Goal: Information Seeking & Learning: Learn about a topic

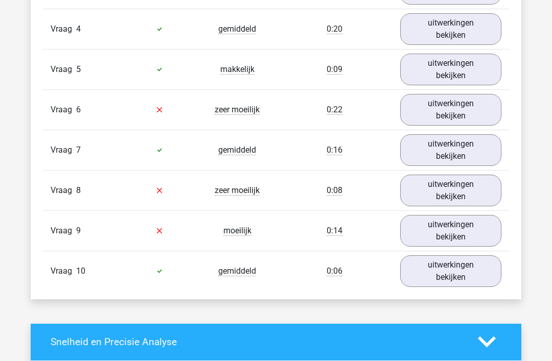
click at [472, 197] on link "uitwerkingen bekijken" at bounding box center [450, 191] width 101 height 32
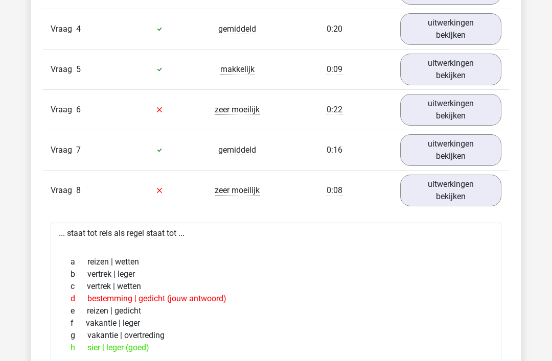
click at [471, 192] on link "uitwerkingen bekijken" at bounding box center [450, 191] width 101 height 32
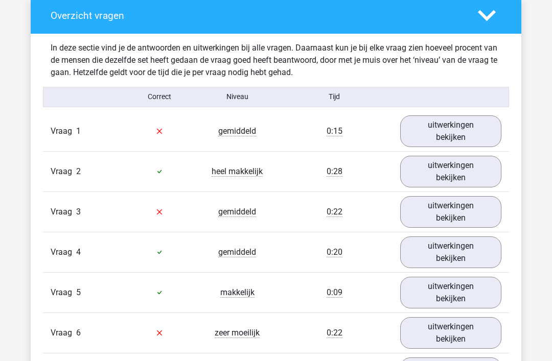
scroll to position [813, 0]
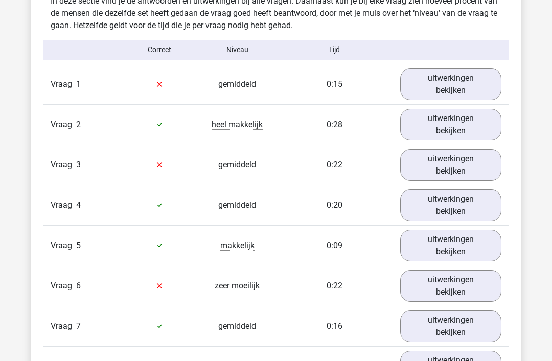
click at [476, 80] on link "uitwerkingen bekijken" at bounding box center [450, 85] width 101 height 32
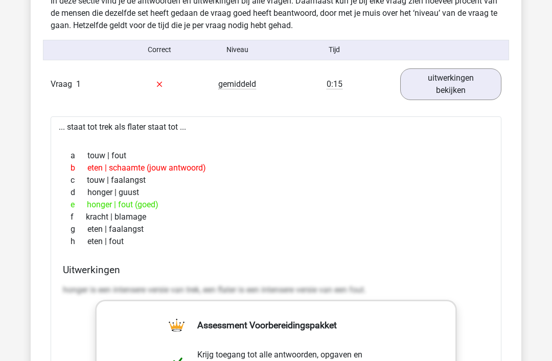
click at [487, 90] on link "uitwerkingen bekijken" at bounding box center [450, 85] width 101 height 32
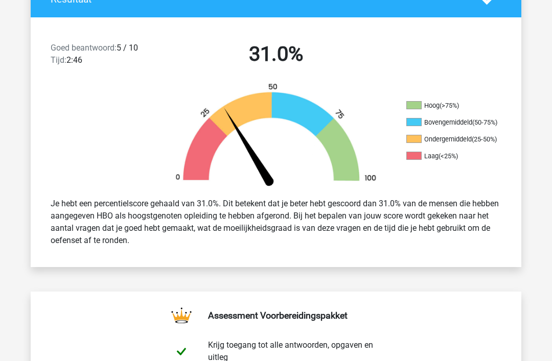
scroll to position [198, 0]
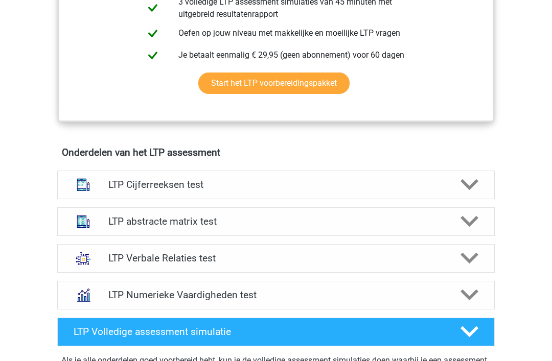
scroll to position [520, 0]
click at [456, 331] on div at bounding box center [468, 332] width 35 height 18
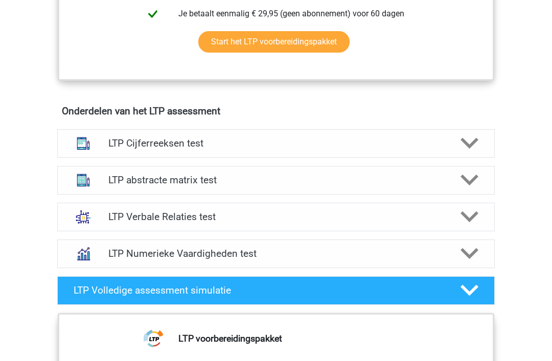
scroll to position [463, 0]
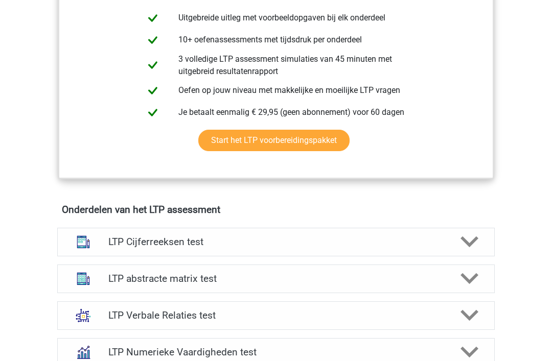
click at [470, 236] on icon at bounding box center [470, 242] width 18 height 18
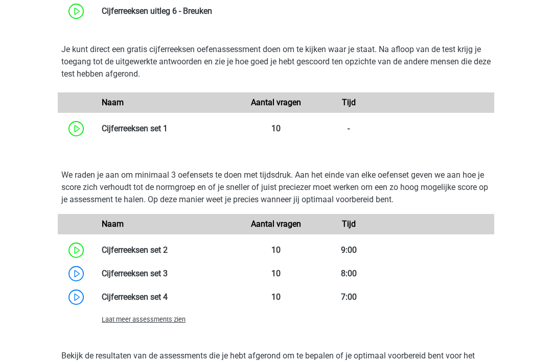
scroll to position [947, 0]
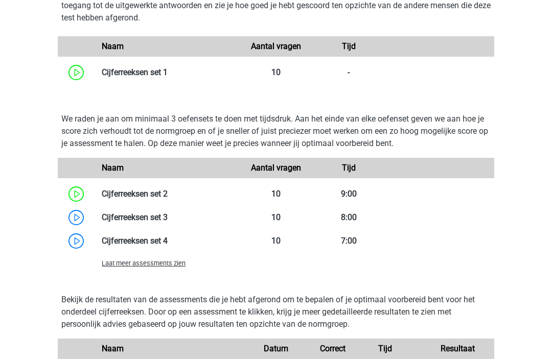
click at [168, 216] on link at bounding box center [168, 218] width 0 height 10
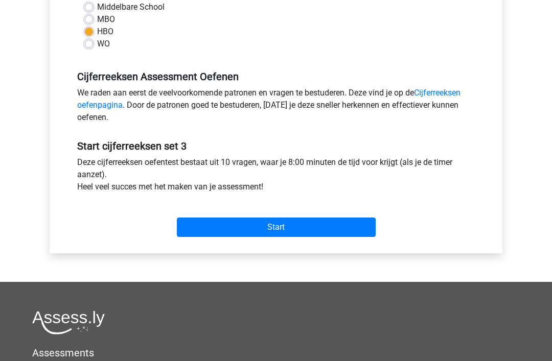
scroll to position [268, 0]
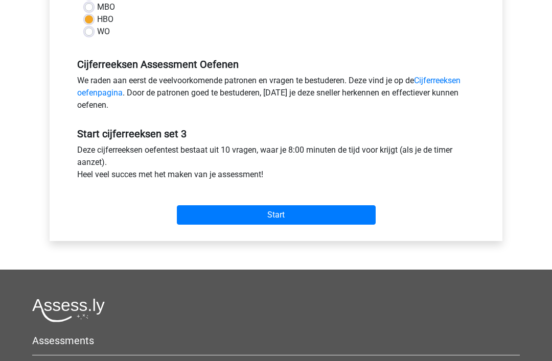
click at [234, 213] on input "Start" at bounding box center [276, 215] width 199 height 19
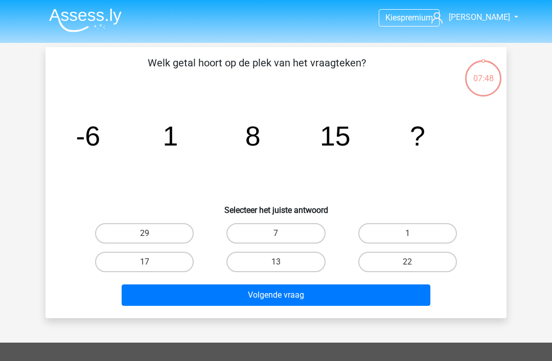
click at [425, 271] on label "22" at bounding box center [407, 262] width 99 height 20
click at [414, 269] on input "22" at bounding box center [410, 265] width 7 height 7
radio input "true"
click at [434, 261] on label "22" at bounding box center [407, 262] width 99 height 20
click at [414, 262] on input "22" at bounding box center [410, 265] width 7 height 7
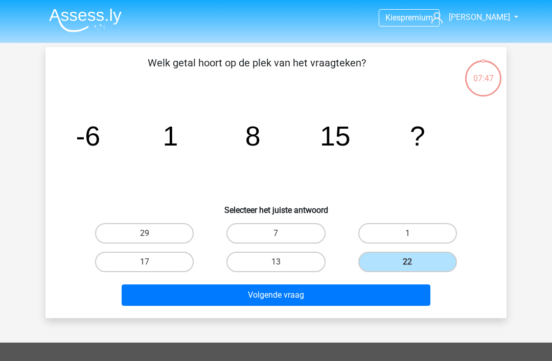
click at [214, 305] on button "Volgende vraag" at bounding box center [276, 295] width 309 height 21
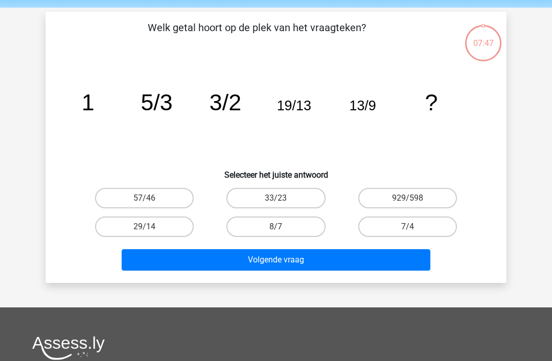
scroll to position [47, 0]
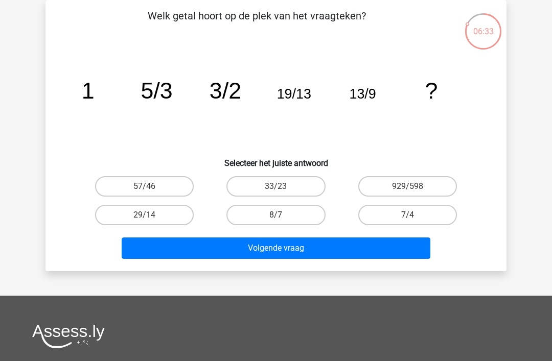
click at [130, 185] on label "57/46" at bounding box center [144, 186] width 99 height 20
click at [145, 187] on input "57/46" at bounding box center [148, 190] width 7 height 7
radio input "true"
click at [147, 252] on button "Volgende vraag" at bounding box center [276, 248] width 309 height 21
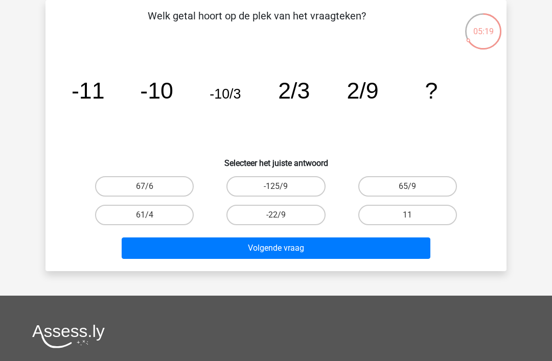
click at [282, 210] on label "-22/9" at bounding box center [275, 215] width 99 height 20
click at [282, 215] on input "-22/9" at bounding box center [279, 218] width 7 height 7
radio input "true"
click at [310, 247] on button "Volgende vraag" at bounding box center [276, 248] width 309 height 21
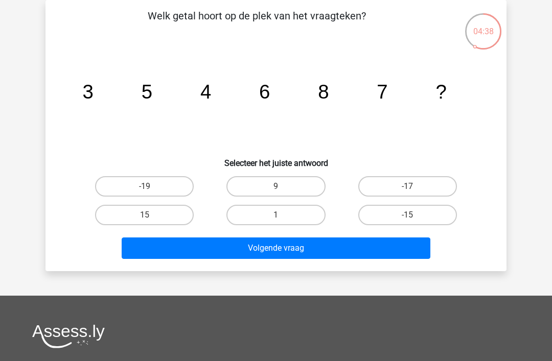
click at [303, 176] on label "9" at bounding box center [275, 186] width 99 height 20
click at [283, 187] on input "9" at bounding box center [279, 190] width 7 height 7
radio input "true"
click at [353, 249] on button "Volgende vraag" at bounding box center [276, 248] width 309 height 21
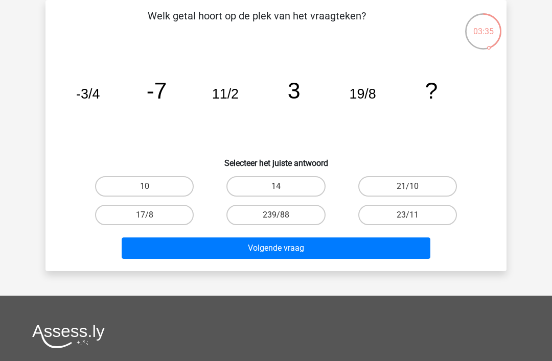
click at [176, 186] on label "10" at bounding box center [144, 186] width 99 height 20
click at [151, 187] on input "10" at bounding box center [148, 190] width 7 height 7
radio input "true"
click at [264, 243] on button "Volgende vraag" at bounding box center [276, 248] width 309 height 21
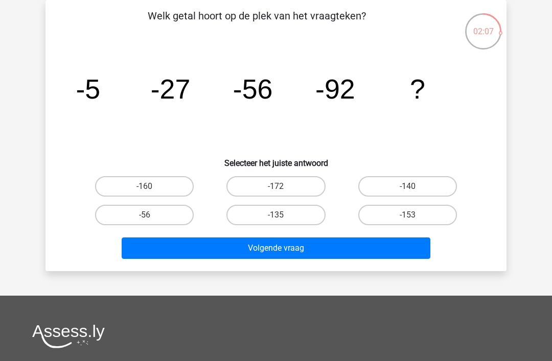
click at [299, 218] on label "-135" at bounding box center [275, 215] width 99 height 20
click at [283, 218] on input "-135" at bounding box center [279, 218] width 7 height 7
radio input "true"
click at [342, 247] on button "Volgende vraag" at bounding box center [276, 248] width 309 height 21
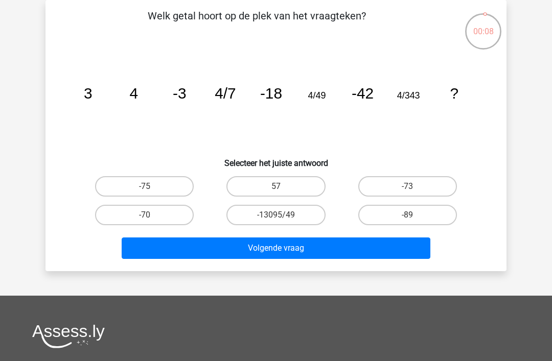
click at [168, 186] on label "-75" at bounding box center [144, 186] width 99 height 20
click at [151, 187] on input "-75" at bounding box center [148, 190] width 7 height 7
radio input "true"
click at [257, 253] on button "Volgende vraag" at bounding box center [276, 248] width 309 height 21
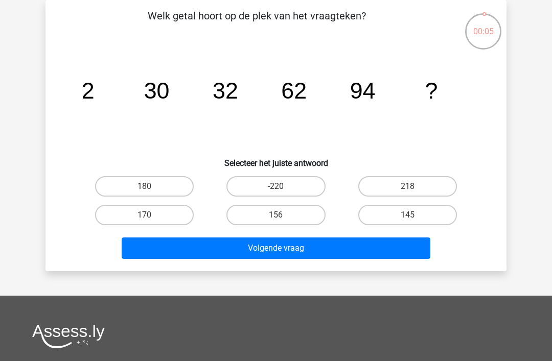
click at [219, 254] on button "Volgende vraag" at bounding box center [276, 248] width 309 height 21
click at [146, 188] on input "180" at bounding box center [148, 190] width 7 height 7
radio input "true"
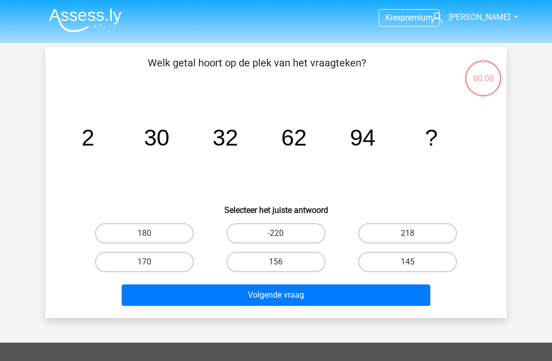
scroll to position [47, 0]
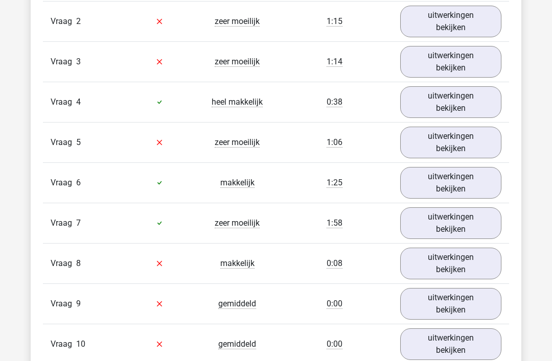
scroll to position [916, 0]
click at [480, 261] on link "uitwerkingen bekijken" at bounding box center [450, 264] width 101 height 32
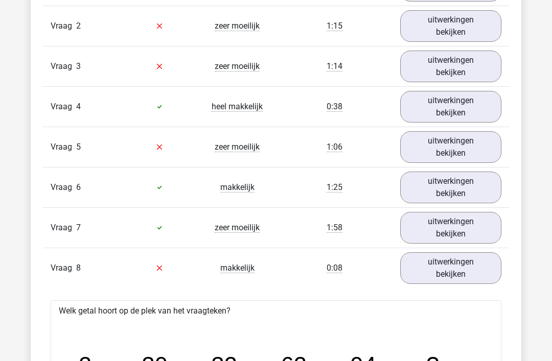
scroll to position [900, 0]
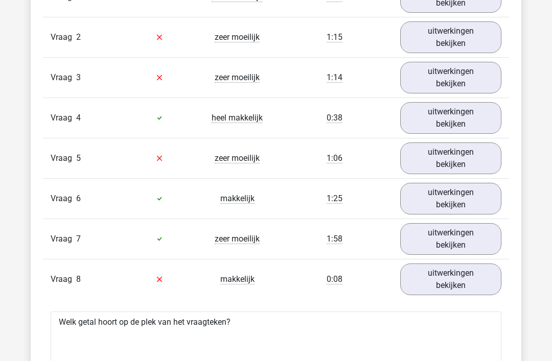
click at [488, 163] on link "uitwerkingen bekijken" at bounding box center [450, 159] width 101 height 32
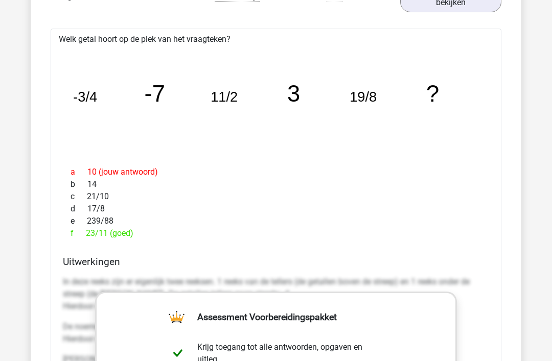
scroll to position [1080, 0]
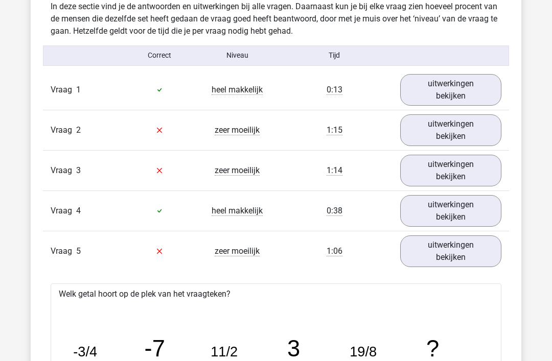
click at [483, 168] on link "uitwerkingen bekijken" at bounding box center [450, 171] width 101 height 32
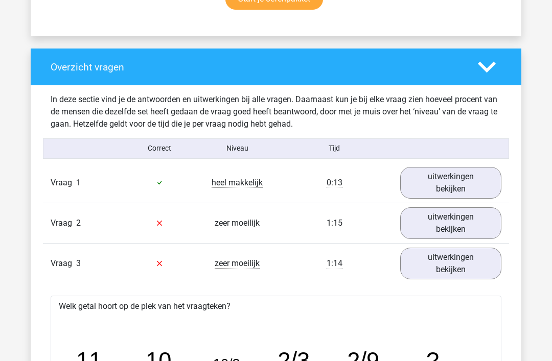
scroll to position [714, 0]
click at [475, 215] on link "uitwerkingen bekijken" at bounding box center [450, 224] width 101 height 32
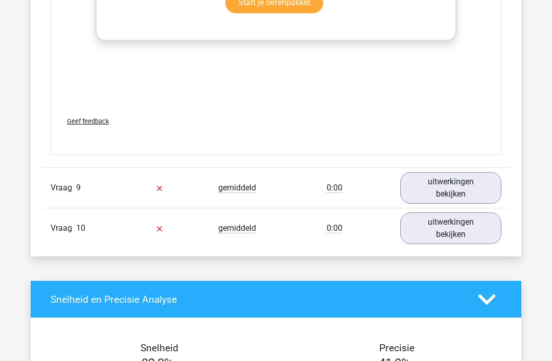
scroll to position [3561, 0]
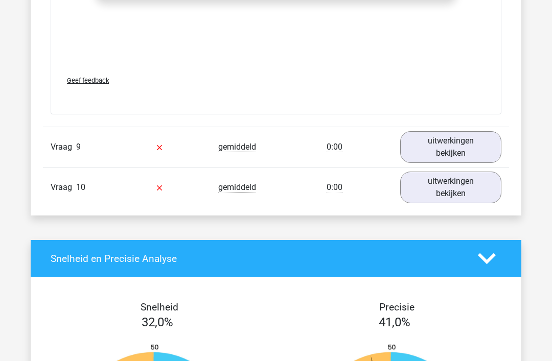
click at [479, 144] on link "uitwerkingen bekijken" at bounding box center [450, 147] width 101 height 32
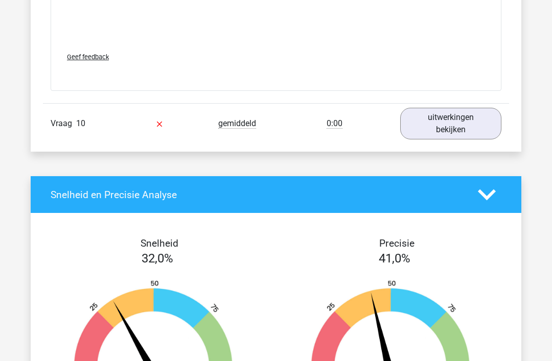
scroll to position [4280, 0]
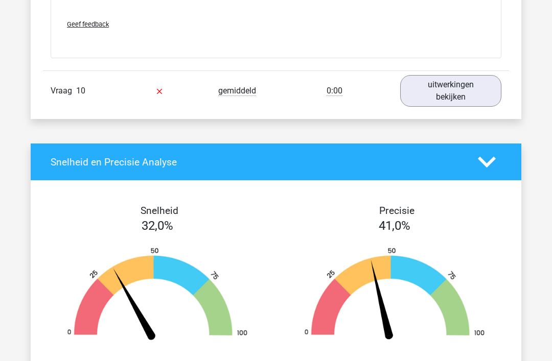
click at [465, 85] on link "uitwerkingen bekijken" at bounding box center [450, 91] width 101 height 32
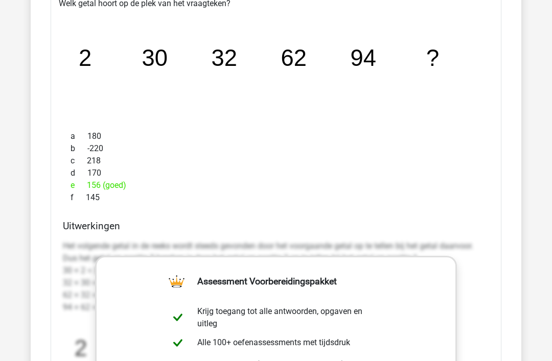
scroll to position [3084, 0]
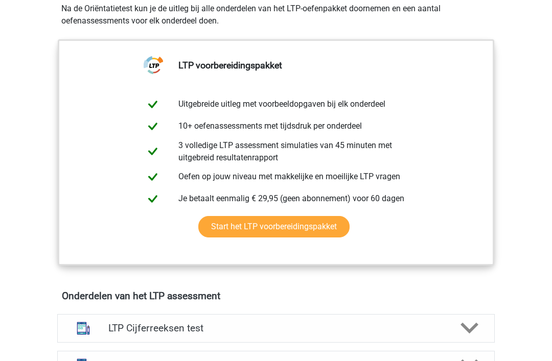
scroll to position [660, 0]
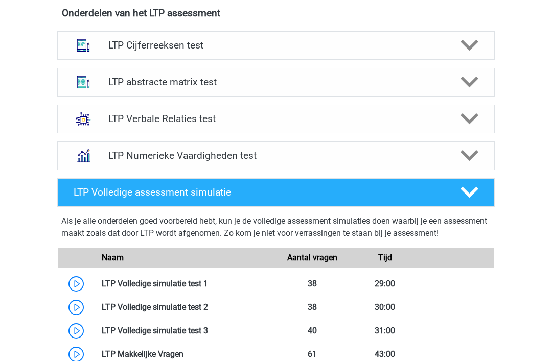
click at [441, 59] on div "LTP Cijferreeksen test" at bounding box center [276, 46] width 438 height 29
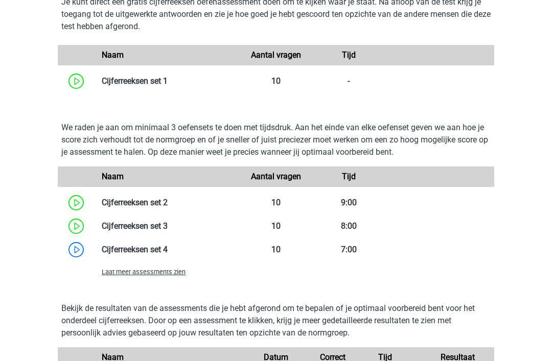
scroll to position [939, 0]
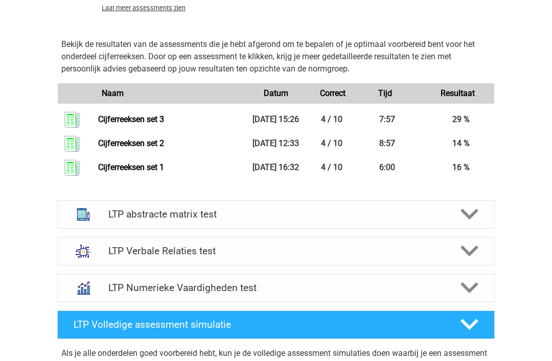
click at [479, 224] on div at bounding box center [468, 215] width 35 height 18
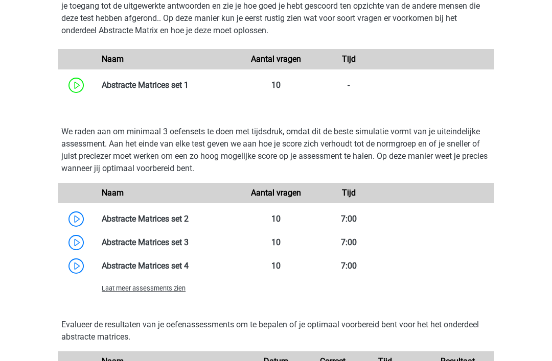
scroll to position [1781, 0]
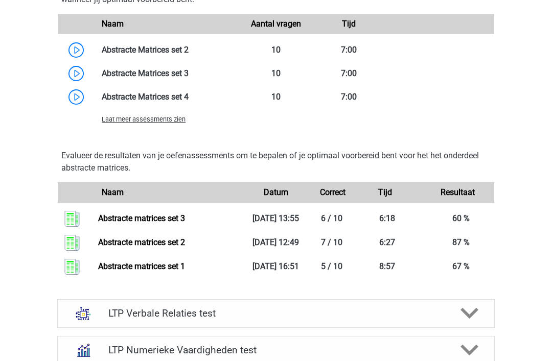
click at [189, 102] on link at bounding box center [189, 97] width 0 height 10
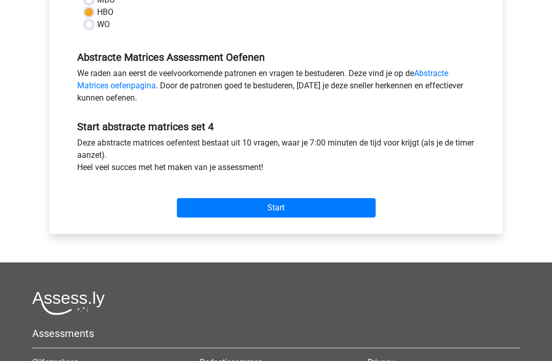
scroll to position [322, 0]
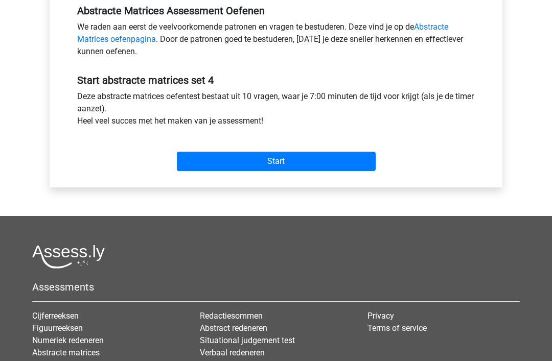
click at [360, 164] on input "Start" at bounding box center [276, 161] width 199 height 19
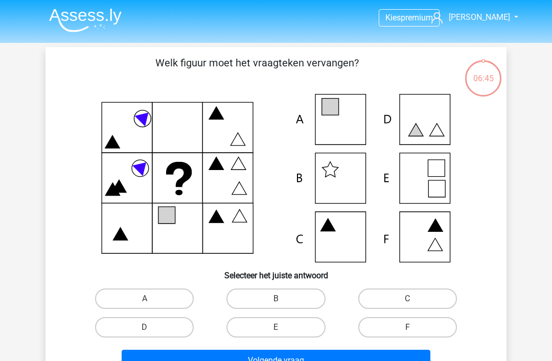
click at [169, 292] on label "A" at bounding box center [144, 299] width 99 height 20
click at [151, 299] on input "A" at bounding box center [148, 302] width 7 height 7
radio input "true"
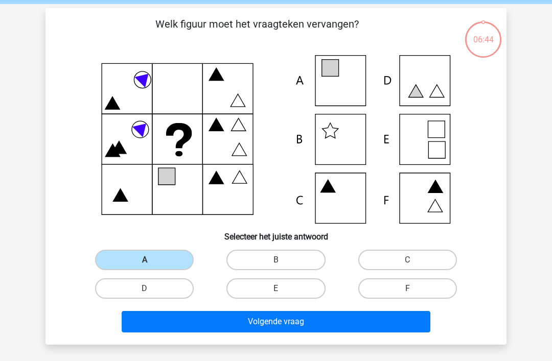
click at [389, 320] on button "Volgende vraag" at bounding box center [276, 322] width 309 height 21
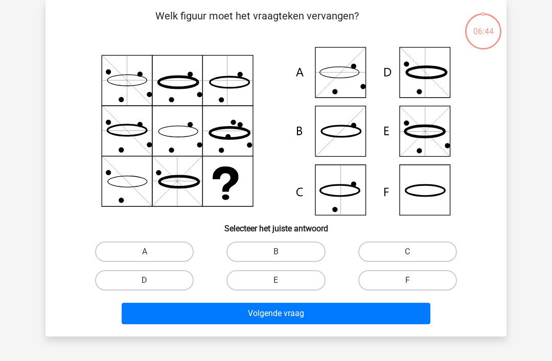
scroll to position [47, 0]
click at [424, 282] on label "F" at bounding box center [407, 280] width 99 height 20
click at [414, 282] on input "F" at bounding box center [410, 284] width 7 height 7
radio input "true"
click at [295, 311] on button "Volgende vraag" at bounding box center [276, 313] width 309 height 21
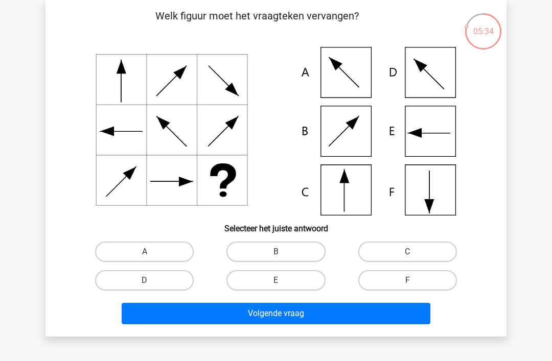
click at [280, 287] on input "E" at bounding box center [279, 284] width 7 height 7
radio input "true"
click at [256, 318] on button "Volgende vraag" at bounding box center [276, 313] width 309 height 21
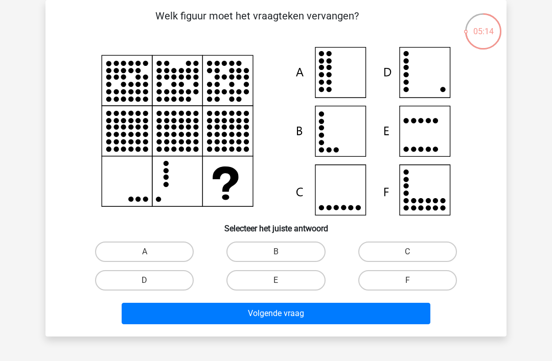
click at [148, 284] on input "D" at bounding box center [148, 284] width 7 height 7
radio input "true"
click at [166, 315] on button "Volgende vraag" at bounding box center [276, 313] width 309 height 21
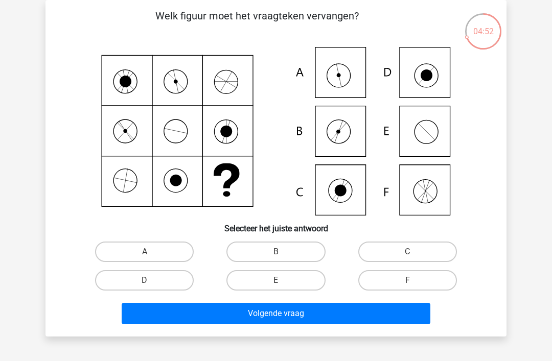
click at [167, 244] on label "A" at bounding box center [144, 252] width 99 height 20
click at [151, 252] on input "A" at bounding box center [148, 255] width 7 height 7
radio input "true"
click at [254, 313] on button "Volgende vraag" at bounding box center [276, 313] width 309 height 21
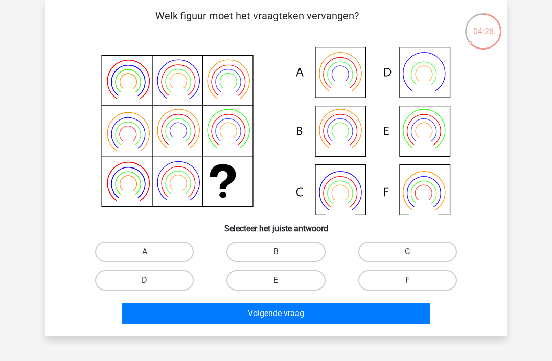
click at [305, 281] on label "E" at bounding box center [275, 280] width 99 height 20
click at [283, 281] on input "E" at bounding box center [279, 284] width 7 height 7
radio input "true"
click at [254, 251] on label "B" at bounding box center [275, 252] width 99 height 20
click at [276, 252] on input "B" at bounding box center [279, 255] width 7 height 7
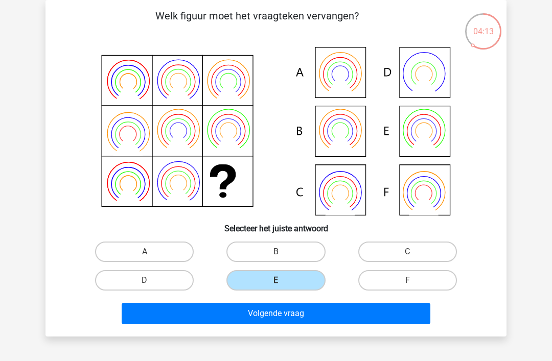
radio input "true"
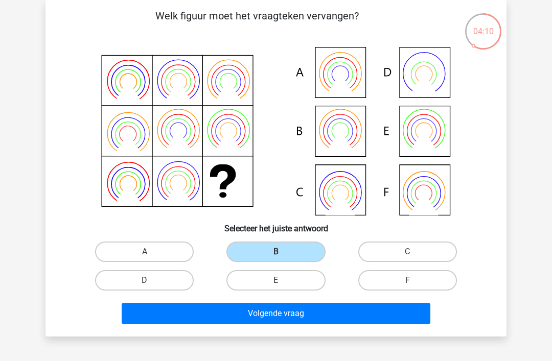
click at [248, 324] on button "Volgende vraag" at bounding box center [276, 313] width 309 height 21
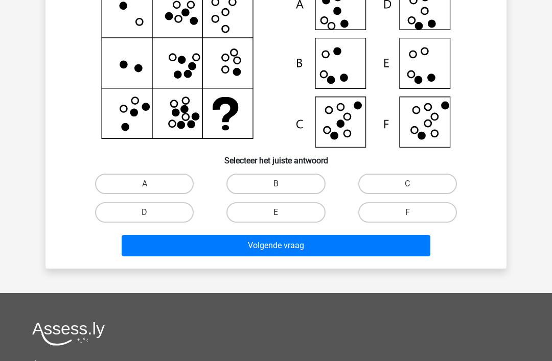
scroll to position [102, 0]
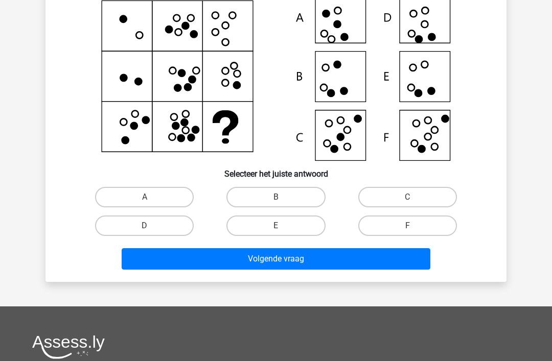
click at [257, 222] on label "E" at bounding box center [275, 226] width 99 height 20
click at [276, 226] on input "E" at bounding box center [279, 229] width 7 height 7
radio input "true"
click at [260, 259] on button "Volgende vraag" at bounding box center [276, 258] width 309 height 21
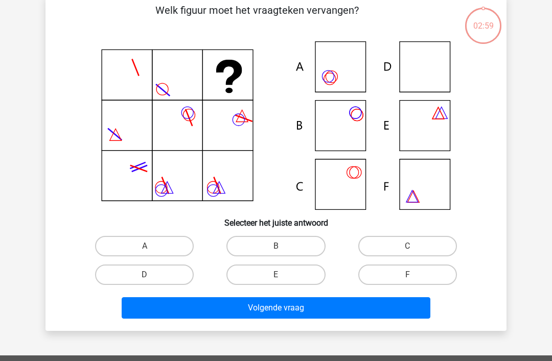
scroll to position [47, 0]
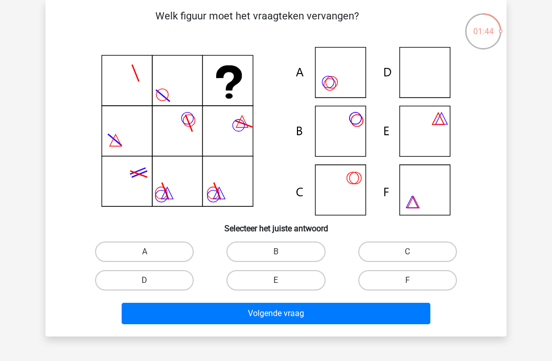
click at [250, 282] on label "E" at bounding box center [275, 280] width 99 height 20
click at [276, 282] on input "E" at bounding box center [279, 284] width 7 height 7
radio input "true"
click at [240, 315] on button "Volgende vraag" at bounding box center [276, 313] width 309 height 21
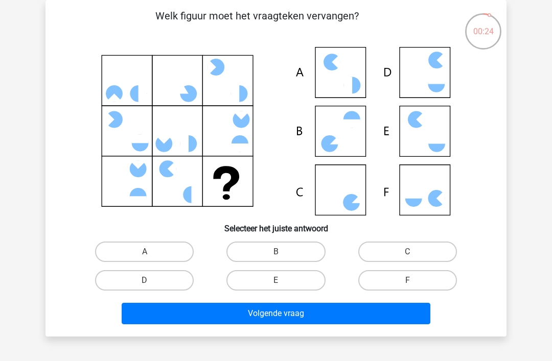
click at [400, 243] on label "C" at bounding box center [407, 252] width 99 height 20
click at [407, 252] on input "C" at bounding box center [410, 255] width 7 height 7
radio input "true"
click at [390, 310] on button "Volgende vraag" at bounding box center [276, 313] width 309 height 21
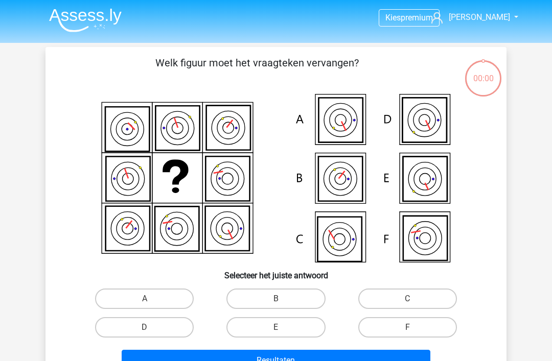
scroll to position [80, 0]
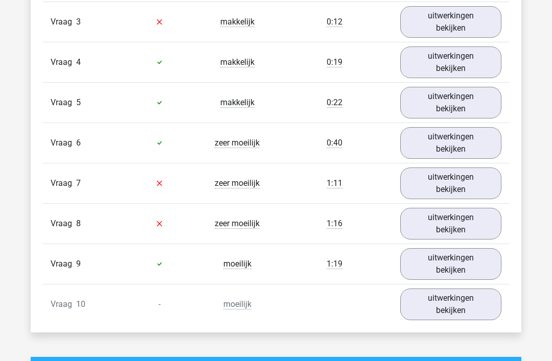
scroll to position [956, 0]
click at [472, 302] on link "uitwerkingen bekijken" at bounding box center [450, 305] width 101 height 32
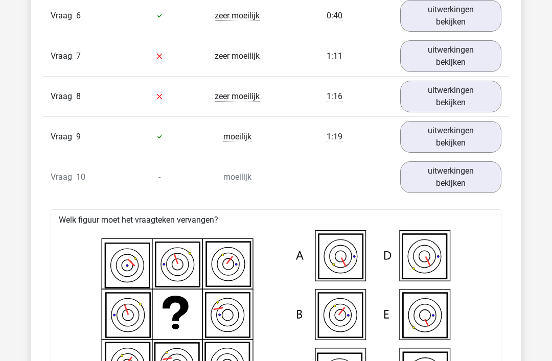
scroll to position [977, 0]
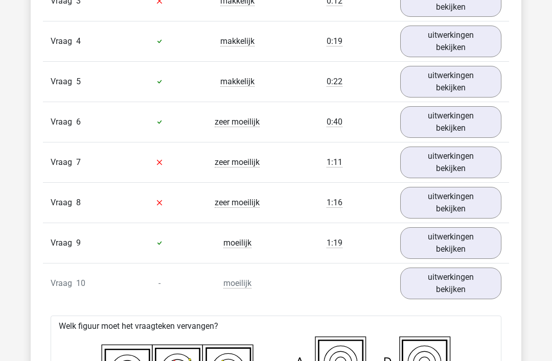
click at [478, 203] on link "uitwerkingen bekijken" at bounding box center [450, 203] width 101 height 32
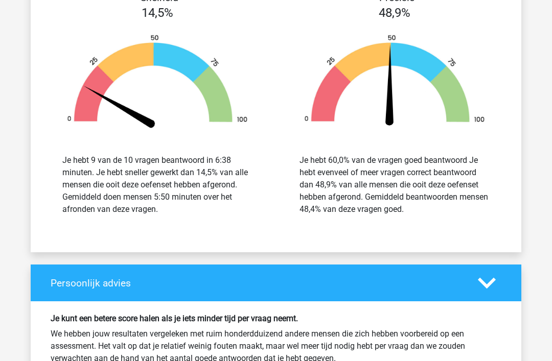
scroll to position [2755, 0]
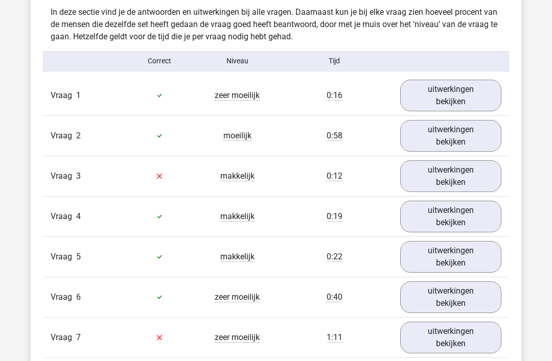
click at [439, 171] on link "uitwerkingen bekijken" at bounding box center [450, 177] width 101 height 32
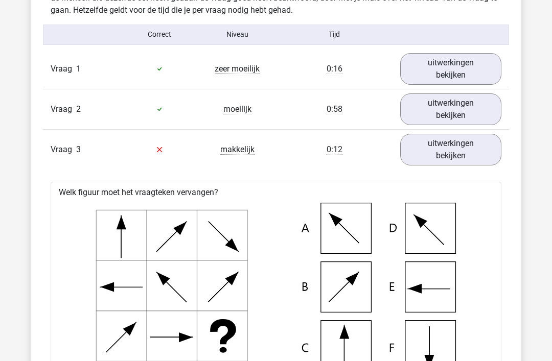
scroll to position [991, 0]
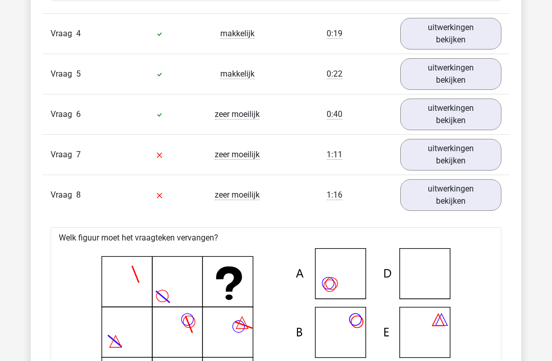
click at [425, 167] on link "uitwerkingen bekijken" at bounding box center [450, 156] width 101 height 32
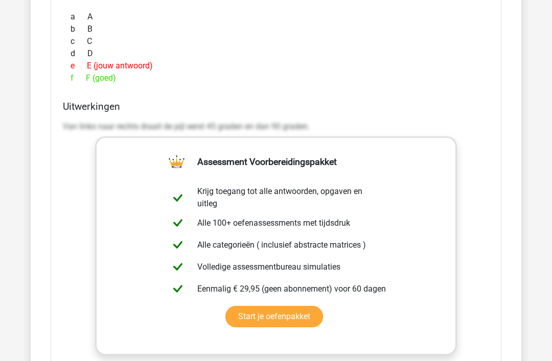
scroll to position [1192, 0]
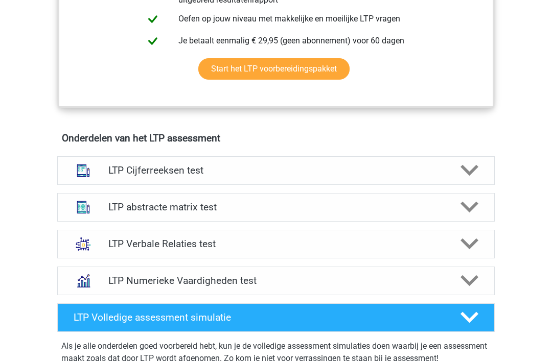
scroll to position [638, 0]
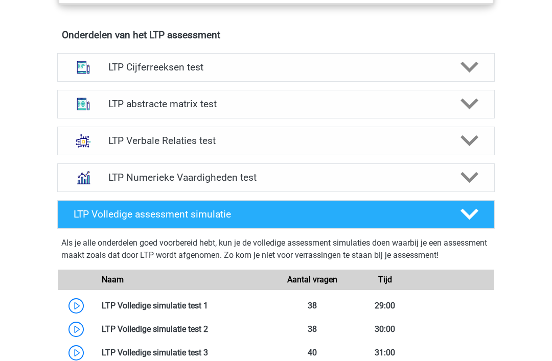
click at [332, 153] on div "LTP Verbale Relaties test" at bounding box center [276, 141] width 438 height 29
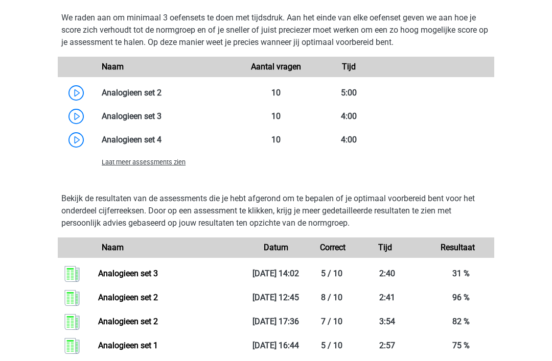
scroll to position [1220, 0]
click at [162, 141] on link at bounding box center [162, 140] width 0 height 10
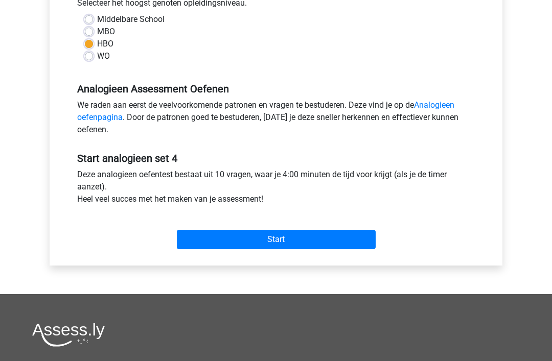
scroll to position [250, 0]
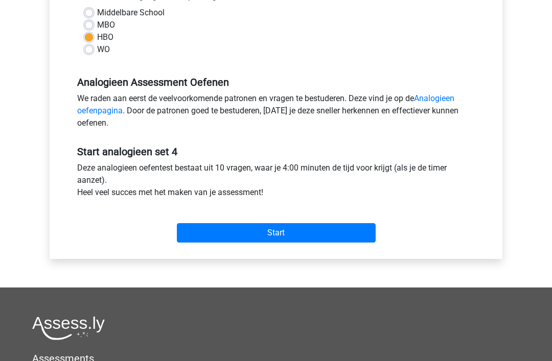
click at [276, 237] on input "Start" at bounding box center [276, 232] width 199 height 19
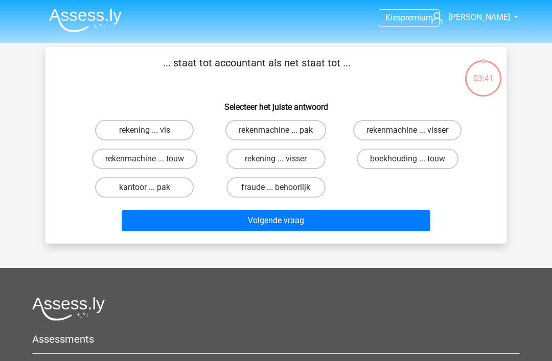
click at [307, 162] on label "rekening ... visser" at bounding box center [275, 159] width 99 height 20
click at [283, 162] on input "rekening ... visser" at bounding box center [279, 162] width 7 height 7
radio input "true"
click at [394, 132] on label "rekenmachine ... visser" at bounding box center [407, 130] width 108 height 20
click at [407, 132] on input "rekenmachine ... visser" at bounding box center [410, 133] width 7 height 7
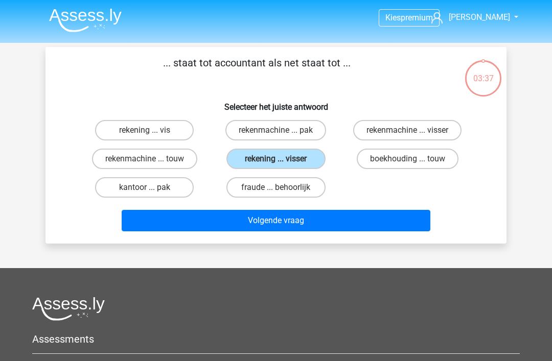
radio input "true"
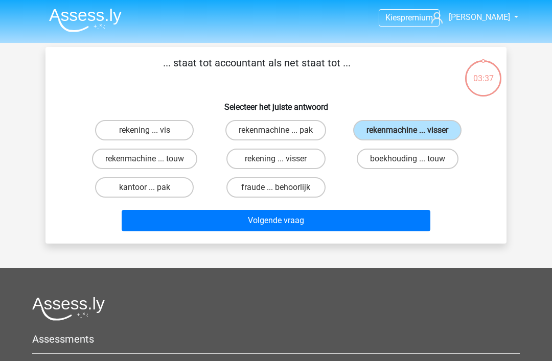
click at [315, 222] on button "Volgende vraag" at bounding box center [276, 220] width 309 height 21
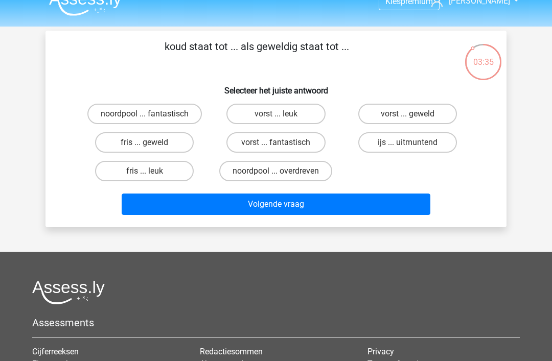
scroll to position [13, 0]
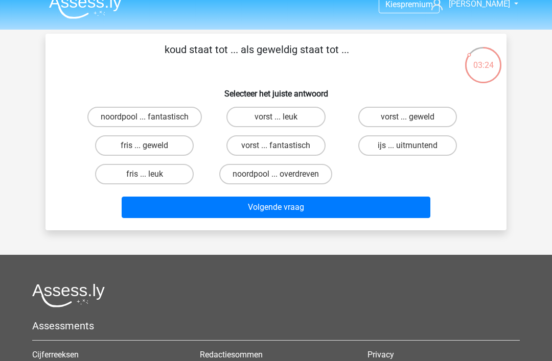
click at [303, 150] on label "vorst ... fantastisch" at bounding box center [275, 145] width 99 height 20
click at [283, 150] on input "vorst ... fantastisch" at bounding box center [279, 149] width 7 height 7
radio input "true"
click at [292, 209] on button "Volgende vraag" at bounding box center [276, 207] width 309 height 21
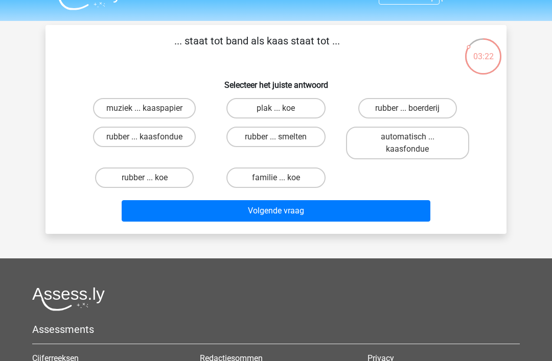
scroll to position [18, 0]
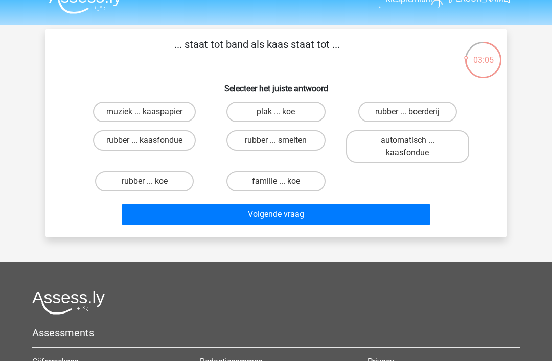
click at [440, 106] on label "rubber ... boerderij" at bounding box center [407, 112] width 99 height 20
click at [414, 112] on input "rubber ... boerderij" at bounding box center [410, 115] width 7 height 7
radio input "true"
click at [277, 211] on button "Volgende vraag" at bounding box center [276, 214] width 309 height 21
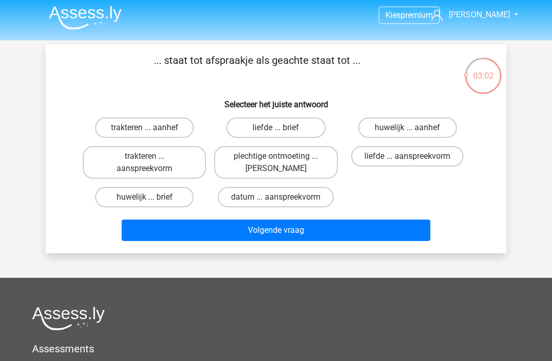
scroll to position [1, 0]
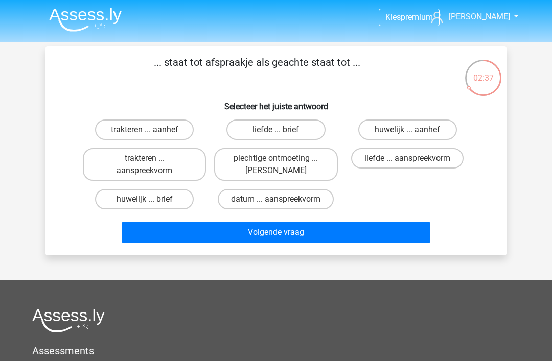
click at [252, 203] on label "datum ... aanspreekvorm" at bounding box center [276, 199] width 116 height 20
click at [276, 203] on input "datum ... aanspreekvorm" at bounding box center [279, 202] width 7 height 7
radio input "true"
click at [228, 234] on button "Volgende vraag" at bounding box center [276, 232] width 309 height 21
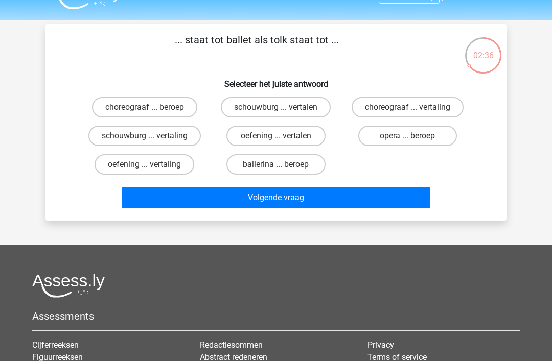
scroll to position [24, 0]
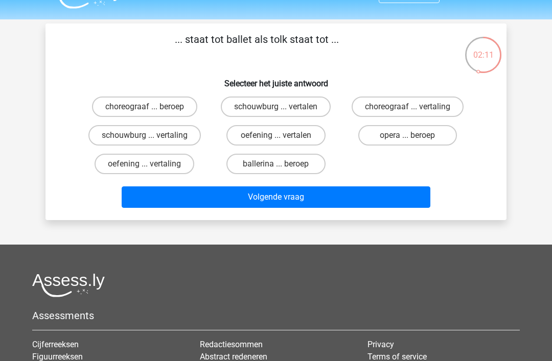
click at [387, 103] on label "choreograaf ... vertaling" at bounding box center [408, 107] width 112 height 20
click at [407, 107] on input "choreograaf ... vertaling" at bounding box center [410, 110] width 7 height 7
radio input "true"
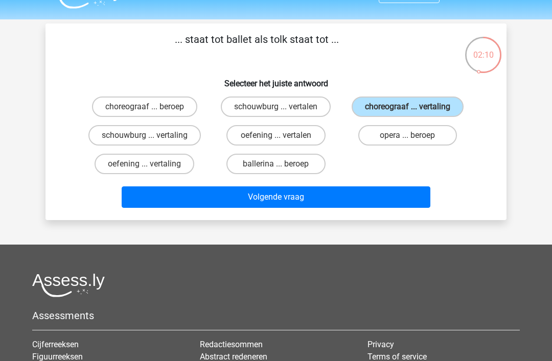
click at [304, 202] on button "Volgende vraag" at bounding box center [276, 197] width 309 height 21
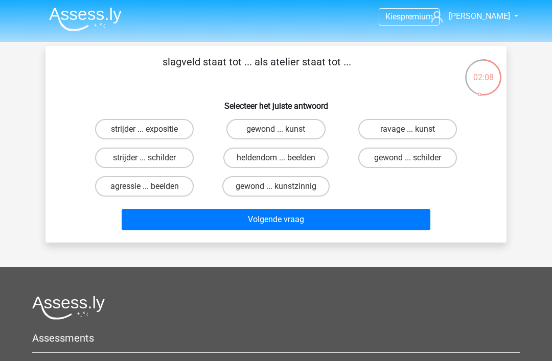
scroll to position [2, 0]
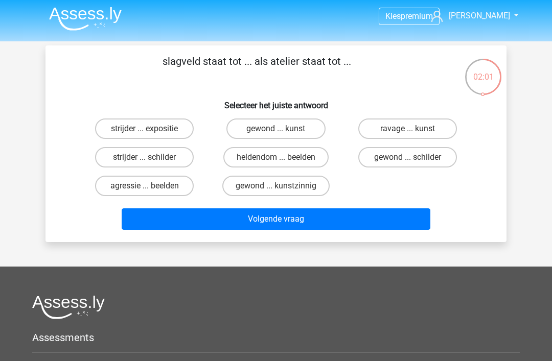
click at [157, 160] on label "strijder ... schilder" at bounding box center [144, 157] width 99 height 20
click at [151, 160] on input "strijder ... schilder" at bounding box center [148, 160] width 7 height 7
radio input "true"
click at [169, 226] on button "Volgende vraag" at bounding box center [276, 219] width 309 height 21
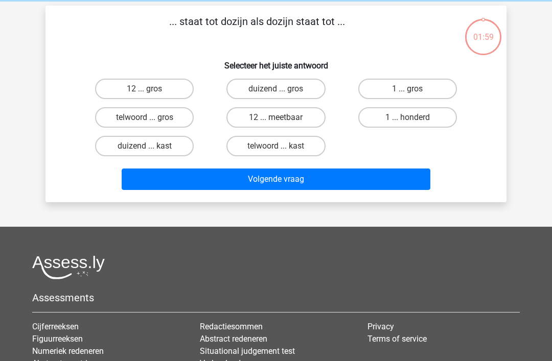
scroll to position [47, 0]
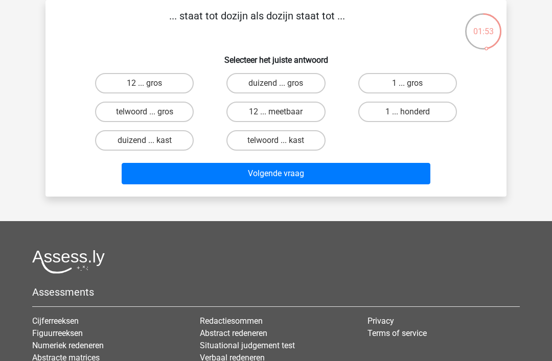
click at [168, 80] on label "12 ... gros" at bounding box center [144, 83] width 99 height 20
click at [151, 83] on input "12 ... gros" at bounding box center [148, 86] width 7 height 7
radio input "true"
click at [162, 178] on button "Volgende vraag" at bounding box center [276, 173] width 309 height 21
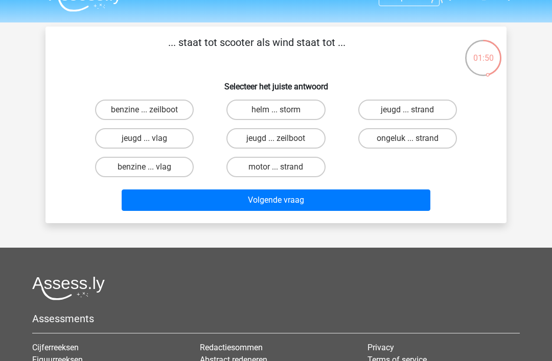
scroll to position [20, 0]
click at [280, 113] on input "helm ... storm" at bounding box center [279, 113] width 7 height 7
radio input "true"
click at [279, 201] on button "Volgende vraag" at bounding box center [276, 200] width 309 height 21
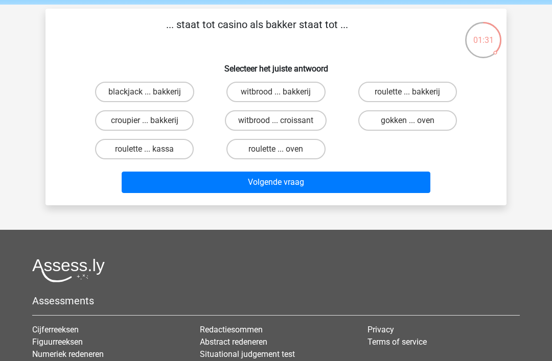
scroll to position [0, 0]
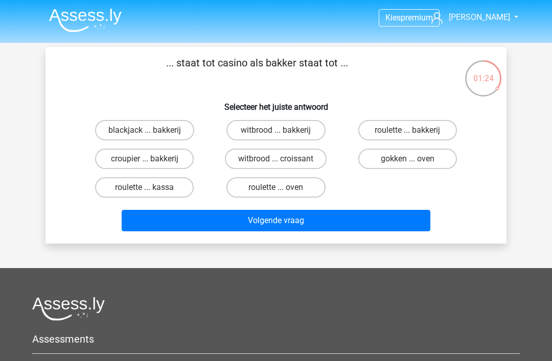
click at [140, 156] on label "croupier ... bakkerij" at bounding box center [144, 159] width 99 height 20
click at [145, 159] on input "croupier ... bakkerij" at bounding box center [148, 162] width 7 height 7
radio input "true"
click at [160, 227] on button "Volgende vraag" at bounding box center [276, 220] width 309 height 21
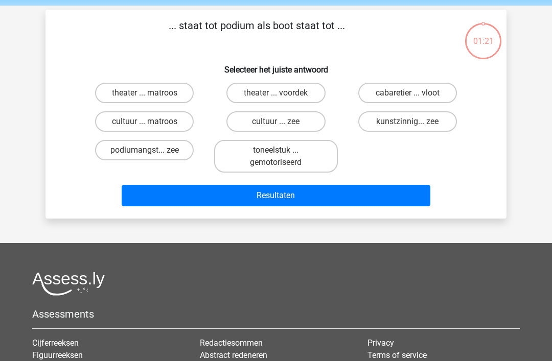
scroll to position [47, 0]
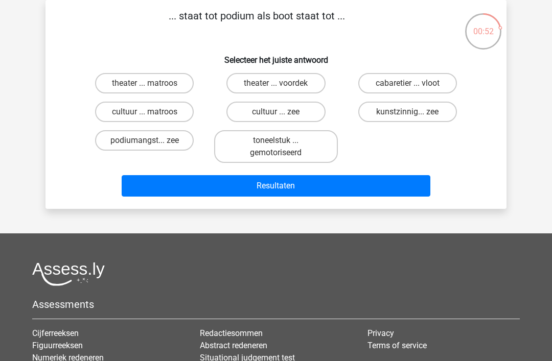
click at [257, 122] on label "cultuur ... zee" at bounding box center [275, 112] width 99 height 20
click at [276, 119] on input "cultuur ... zee" at bounding box center [279, 115] width 7 height 7
radio input "true"
click at [244, 185] on button "Resultaten" at bounding box center [276, 185] width 309 height 21
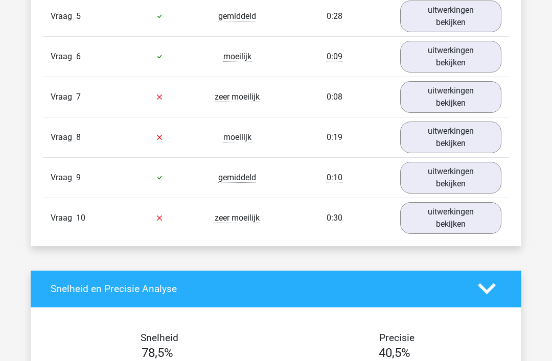
scroll to position [1042, 0]
click at [475, 223] on link "uitwerkingen bekijken" at bounding box center [450, 218] width 101 height 32
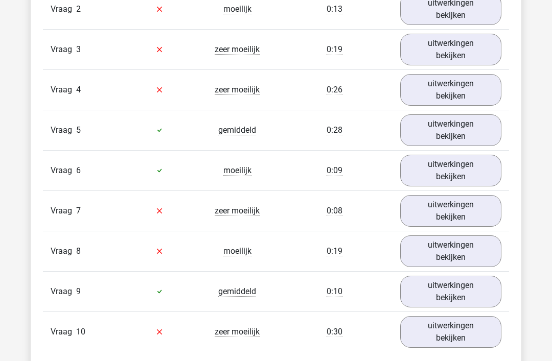
scroll to position [857, 0]
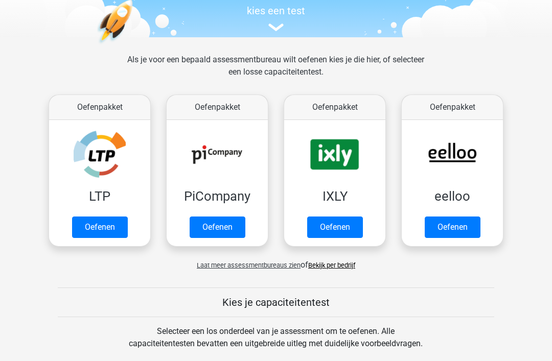
scroll to position [107, 0]
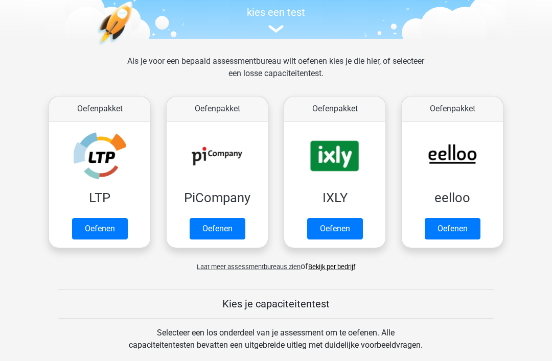
click at [106, 233] on link "Oefenen" at bounding box center [100, 229] width 56 height 21
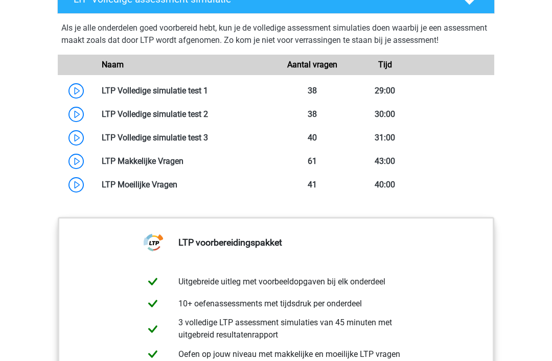
scroll to position [853, 0]
click at [208, 88] on link at bounding box center [208, 91] width 0 height 10
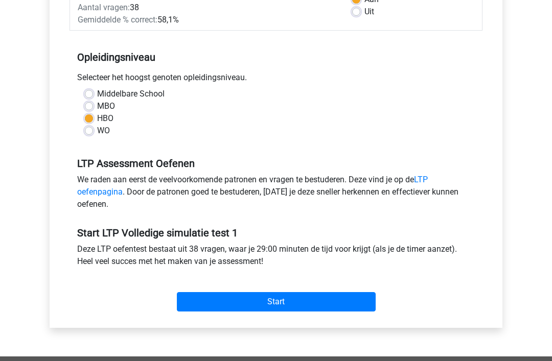
scroll to position [176, 0]
click at [362, 302] on input "Start" at bounding box center [276, 302] width 199 height 19
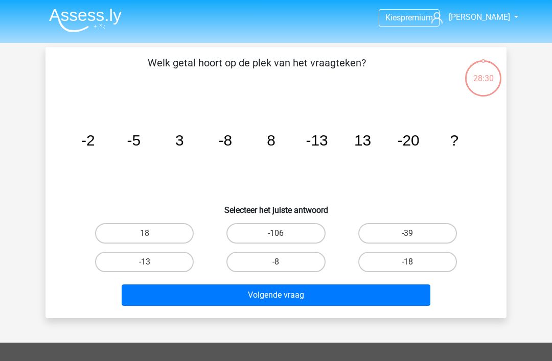
click at [142, 231] on label "18" at bounding box center [144, 233] width 99 height 20
click at [145, 234] on input "18" at bounding box center [148, 237] width 7 height 7
radio input "true"
click at [206, 297] on button "Volgende vraag" at bounding box center [276, 295] width 309 height 21
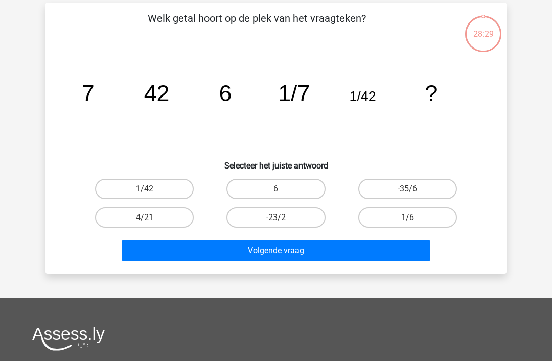
scroll to position [47, 0]
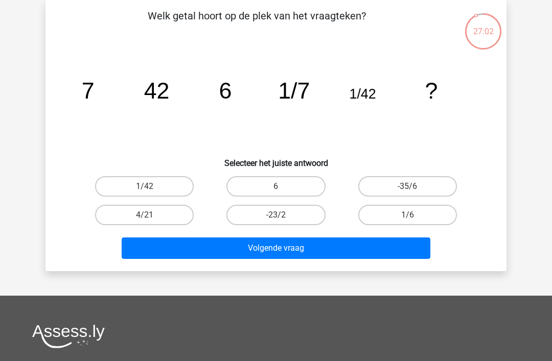
click at [388, 210] on label "1/6" at bounding box center [407, 215] width 99 height 20
click at [407, 215] on input "1/6" at bounding box center [410, 218] width 7 height 7
radio input "true"
click at [298, 247] on button "Volgende vraag" at bounding box center [276, 248] width 309 height 21
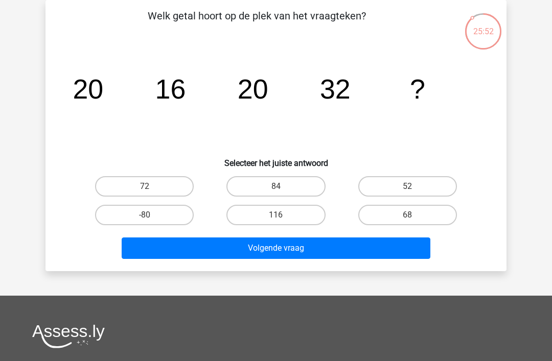
click at [395, 188] on label "52" at bounding box center [407, 186] width 99 height 20
click at [407, 188] on input "52" at bounding box center [410, 190] width 7 height 7
radio input "true"
click at [390, 258] on button "Volgende vraag" at bounding box center [276, 248] width 309 height 21
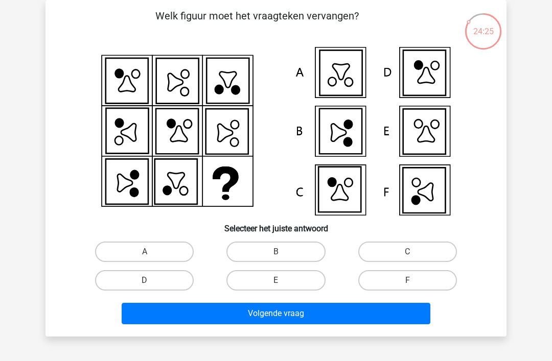
click at [369, 262] on label "C" at bounding box center [407, 252] width 99 height 20
click at [407, 259] on input "C" at bounding box center [410, 255] width 7 height 7
radio input "true"
click at [371, 255] on label "C" at bounding box center [407, 252] width 99 height 20
click at [407, 255] on input "C" at bounding box center [410, 255] width 7 height 7
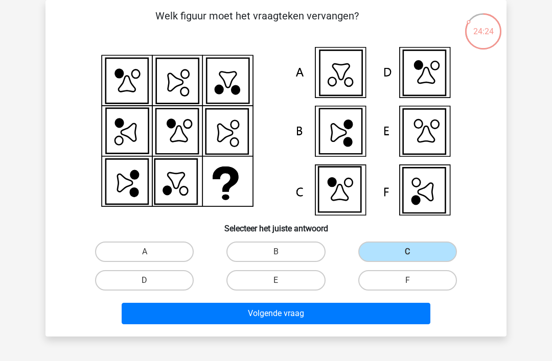
click at [282, 322] on button "Volgende vraag" at bounding box center [276, 313] width 309 height 21
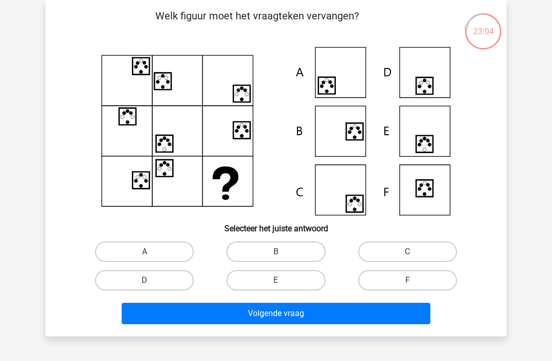
click at [269, 279] on label "E" at bounding box center [275, 280] width 99 height 20
click at [276, 281] on input "E" at bounding box center [279, 284] width 7 height 7
radio input "true"
click at [263, 322] on button "Volgende vraag" at bounding box center [276, 313] width 309 height 21
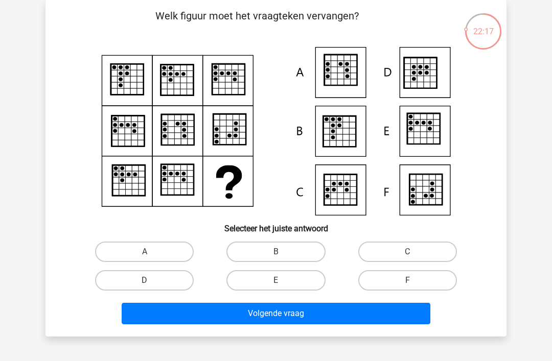
click at [127, 250] on label "A" at bounding box center [144, 252] width 99 height 20
click at [145, 252] on input "A" at bounding box center [148, 255] width 7 height 7
radio input "true"
click at [155, 319] on button "Volgende vraag" at bounding box center [276, 313] width 309 height 21
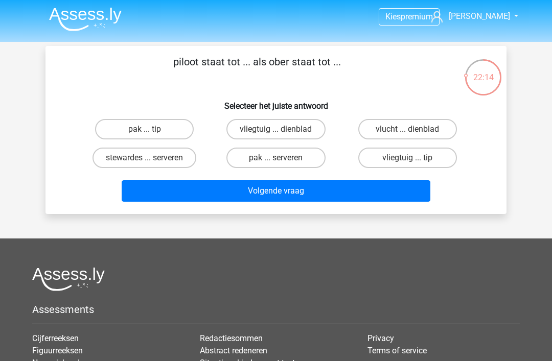
scroll to position [0, 0]
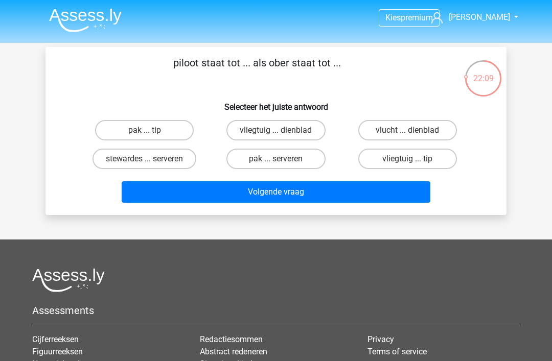
click at [233, 133] on label "vliegtuig ... dienblad" at bounding box center [275, 130] width 99 height 20
click at [276, 133] on input "vliegtuig ... dienblad" at bounding box center [279, 133] width 7 height 7
radio input "true"
click at [207, 201] on button "Volgende vraag" at bounding box center [276, 191] width 309 height 21
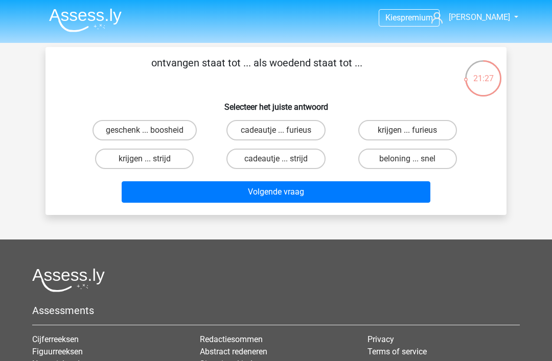
click at [442, 132] on label "krijgen ... furieus" at bounding box center [407, 130] width 99 height 20
click at [414, 132] on input "krijgen ... furieus" at bounding box center [410, 133] width 7 height 7
radio input "true"
click at [395, 197] on button "Volgende vraag" at bounding box center [276, 191] width 309 height 21
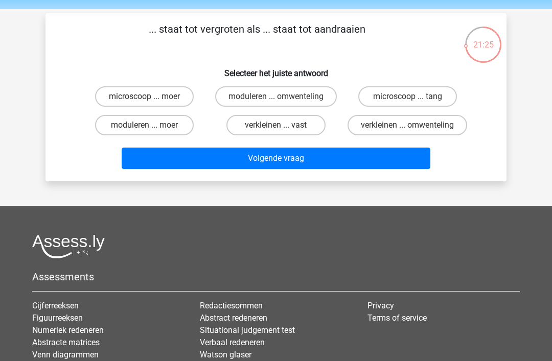
scroll to position [1, 0]
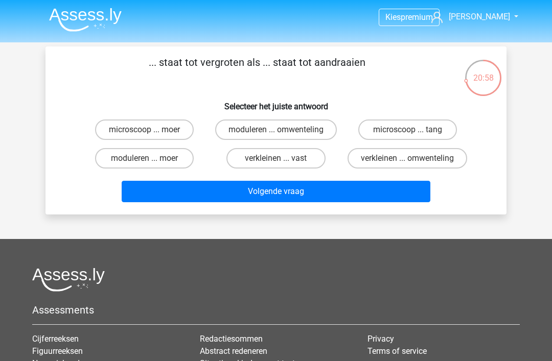
click at [435, 131] on label "microscoop ... tang" at bounding box center [407, 130] width 99 height 20
click at [414, 131] on input "microscoop ... tang" at bounding box center [410, 133] width 7 height 7
radio input "true"
click at [405, 202] on button "Volgende vraag" at bounding box center [276, 191] width 309 height 21
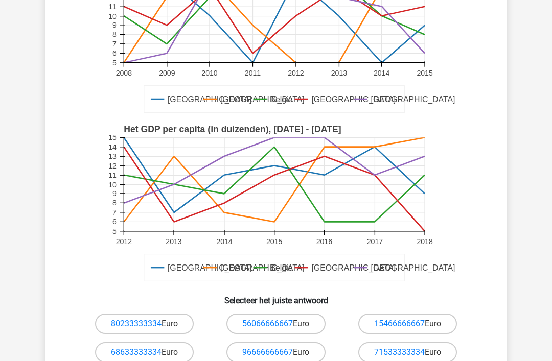
scroll to position [145, 0]
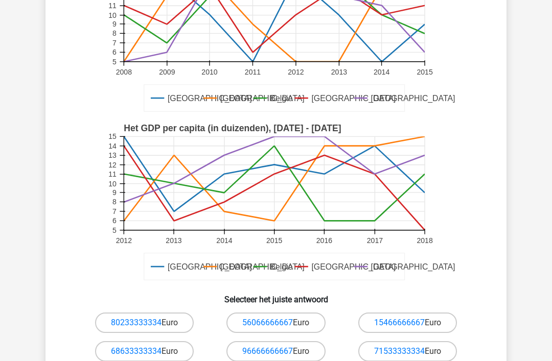
click at [289, 349] on link "96666666667" at bounding box center [267, 352] width 51 height 10
click at [299, 351] on label "96666666667 Euro" at bounding box center [275, 352] width 99 height 20
click at [283, 352] on input "96666666667 Euro" at bounding box center [279, 355] width 7 height 7
radio input "true"
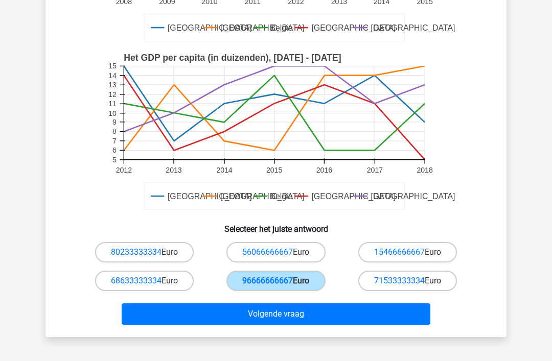
scroll to position [215, 0]
click at [362, 320] on button "Volgende vraag" at bounding box center [276, 314] width 309 height 21
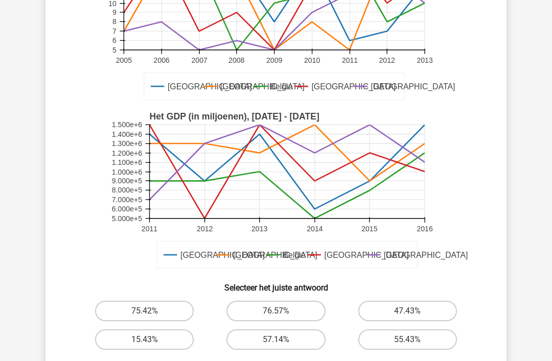
scroll to position [156, 0]
click at [161, 337] on label "15.43%" at bounding box center [144, 340] width 99 height 20
click at [151, 340] on input "15.43%" at bounding box center [148, 343] width 7 height 7
radio input "true"
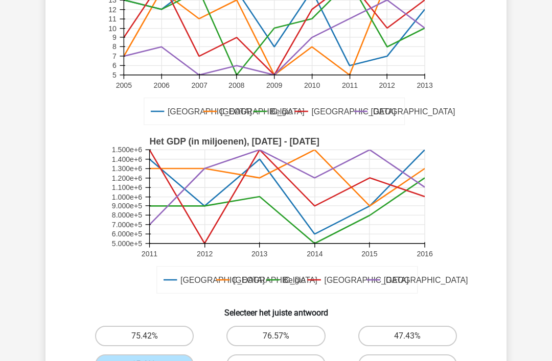
scroll to position [131, 0]
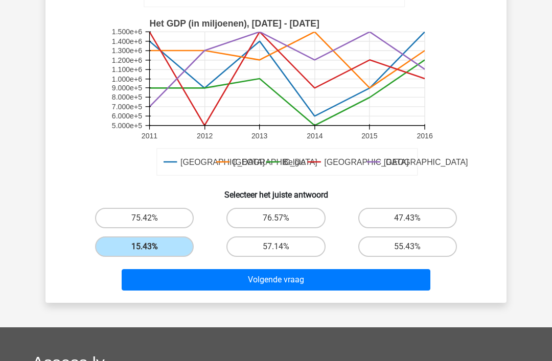
click at [373, 283] on button "Volgende vraag" at bounding box center [276, 279] width 309 height 21
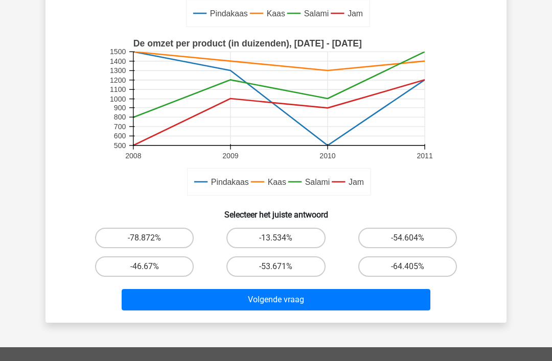
scroll to position [294, 0]
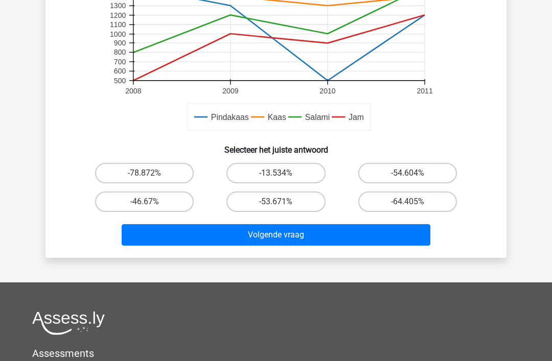
click at [295, 203] on label "-53.671%" at bounding box center [275, 202] width 99 height 20
click at [283, 203] on input "-53.671%" at bounding box center [279, 205] width 7 height 7
radio input "true"
click at [330, 239] on button "Volgende vraag" at bounding box center [276, 234] width 309 height 21
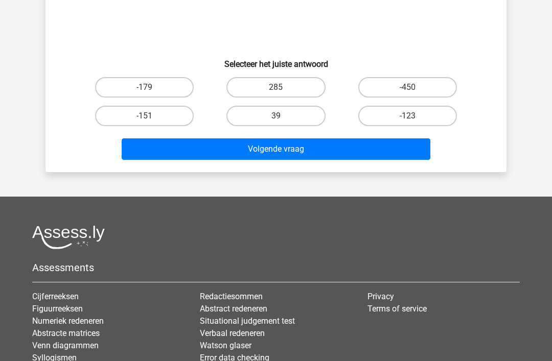
scroll to position [47, 0]
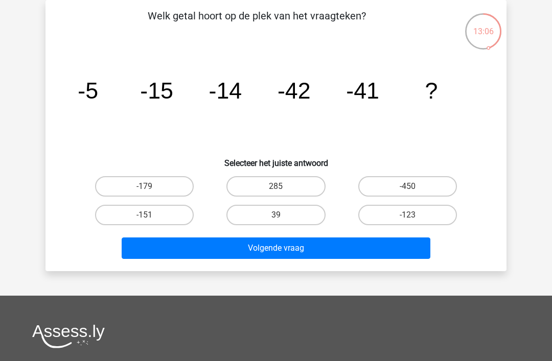
click at [389, 217] on label "-123" at bounding box center [407, 215] width 99 height 20
click at [407, 217] on input "-123" at bounding box center [410, 218] width 7 height 7
radio input "true"
click at [361, 252] on button "Volgende vraag" at bounding box center [276, 248] width 309 height 21
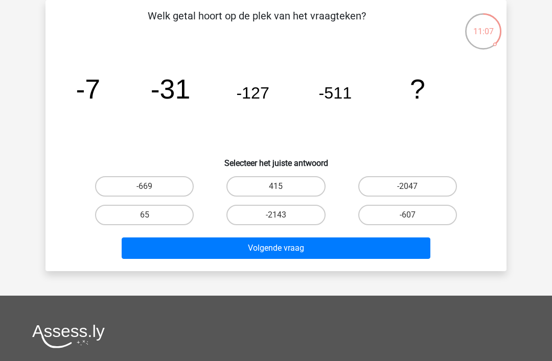
click at [411, 178] on label "-2047" at bounding box center [407, 186] width 99 height 20
click at [411, 187] on input "-2047" at bounding box center [410, 190] width 7 height 7
radio input "true"
click at [388, 253] on button "Volgende vraag" at bounding box center [276, 248] width 309 height 21
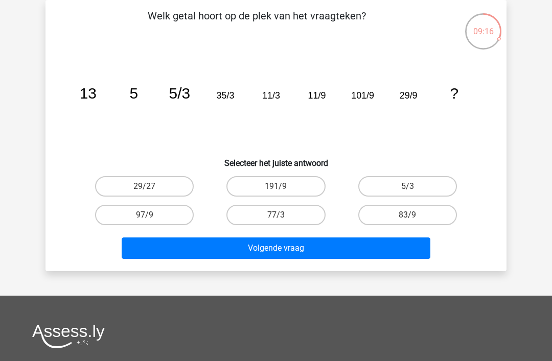
click at [130, 185] on label "29/27" at bounding box center [144, 186] width 99 height 20
click at [145, 187] on input "29/27" at bounding box center [148, 190] width 7 height 7
radio input "true"
click at [153, 248] on button "Volgende vraag" at bounding box center [276, 248] width 309 height 21
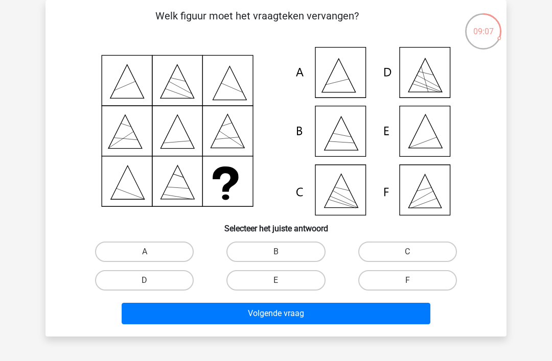
click at [300, 279] on label "E" at bounding box center [275, 280] width 99 height 20
click at [283, 281] on input "E" at bounding box center [279, 284] width 7 height 7
radio input "true"
click at [325, 317] on button "Volgende vraag" at bounding box center [276, 313] width 309 height 21
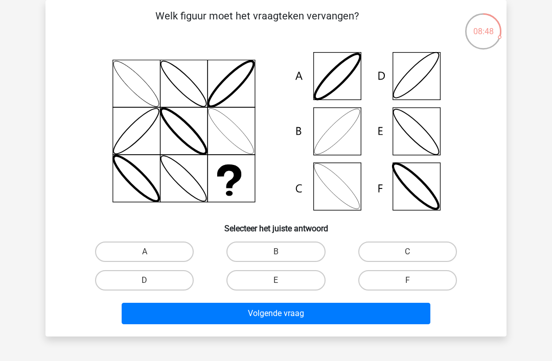
click at [298, 252] on label "B" at bounding box center [275, 252] width 99 height 20
click at [283, 252] on input "B" at bounding box center [279, 255] width 7 height 7
radio input "true"
click at [312, 316] on button "Volgende vraag" at bounding box center [276, 313] width 309 height 21
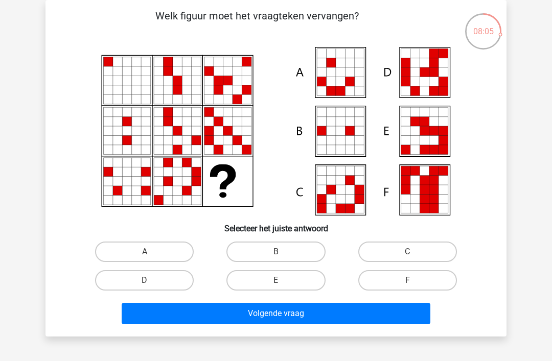
click at [306, 289] on label "E" at bounding box center [275, 280] width 99 height 20
click at [283, 287] on input "E" at bounding box center [279, 284] width 7 height 7
radio input "true"
click at [356, 331] on div "Welk figuur moet het vraagteken vervangen?" at bounding box center [276, 168] width 461 height 337
click at [362, 318] on button "Volgende vraag" at bounding box center [276, 313] width 309 height 21
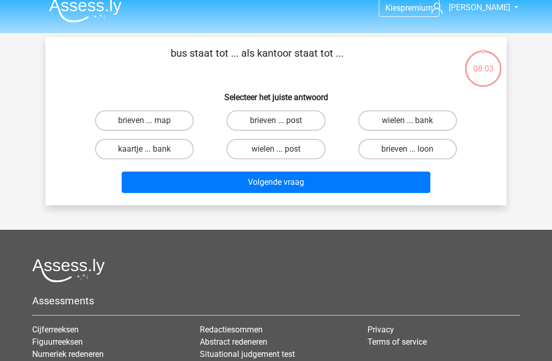
scroll to position [0, 0]
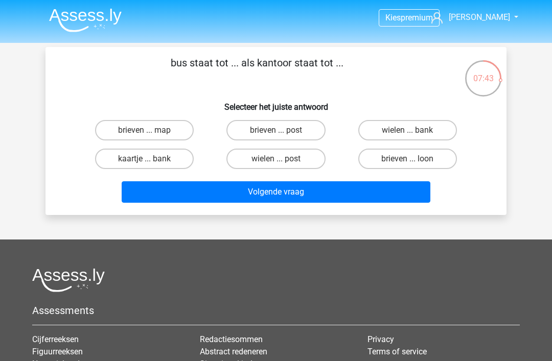
click at [302, 128] on label "brieven ... post" at bounding box center [275, 130] width 99 height 20
click at [283, 130] on input "brieven ... post" at bounding box center [279, 133] width 7 height 7
radio input "true"
click at [354, 194] on button "Volgende vraag" at bounding box center [276, 191] width 309 height 21
click at [299, 131] on label "kaas ... ei" at bounding box center [275, 130] width 99 height 20
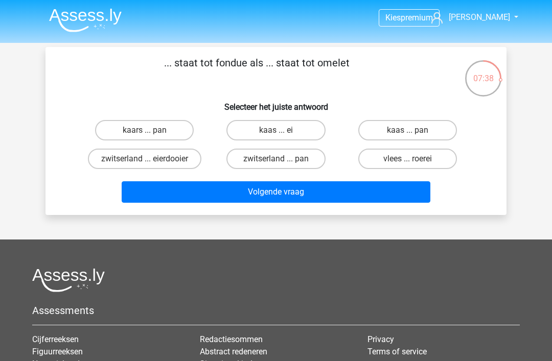
click at [283, 131] on input "kaas ... ei" at bounding box center [279, 133] width 7 height 7
radio input "true"
click at [330, 200] on button "Volgende vraag" at bounding box center [276, 191] width 309 height 21
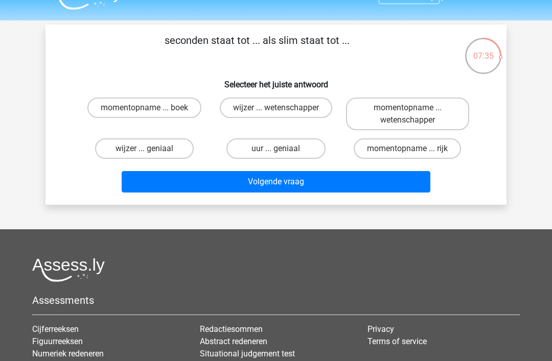
scroll to position [24, 0]
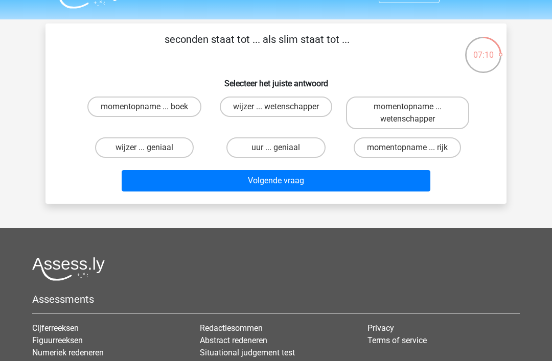
click at [290, 105] on label "wijzer ... wetenschapper" at bounding box center [276, 107] width 112 height 20
click at [283, 107] on input "wijzer ... wetenschapper" at bounding box center [279, 110] width 7 height 7
radio input "true"
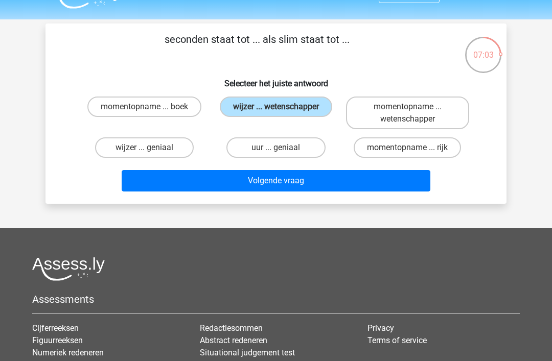
click at [289, 184] on button "Volgende vraag" at bounding box center [276, 180] width 309 height 21
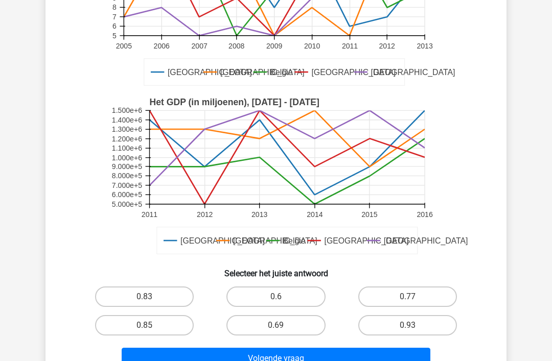
scroll to position [309, 0]
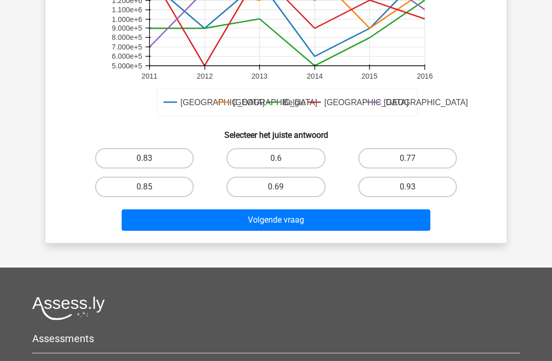
click at [298, 193] on label "0.69" at bounding box center [275, 187] width 99 height 20
click at [283, 193] on input "0.69" at bounding box center [279, 190] width 7 height 7
radio input "true"
click at [367, 221] on button "Volgende vraag" at bounding box center [276, 220] width 309 height 21
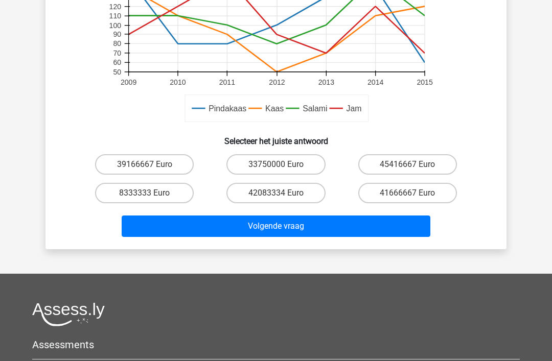
scroll to position [349, 0]
click at [408, 162] on label "45416667 Euro" at bounding box center [407, 164] width 99 height 20
click at [408, 165] on input "45416667 Euro" at bounding box center [410, 168] width 7 height 7
radio input "true"
click at [392, 229] on button "Volgende vraag" at bounding box center [276, 226] width 309 height 21
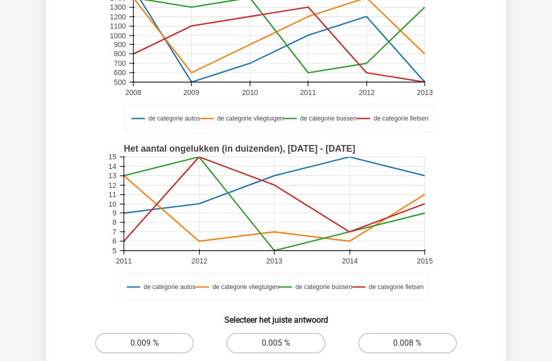
scroll to position [288, 0]
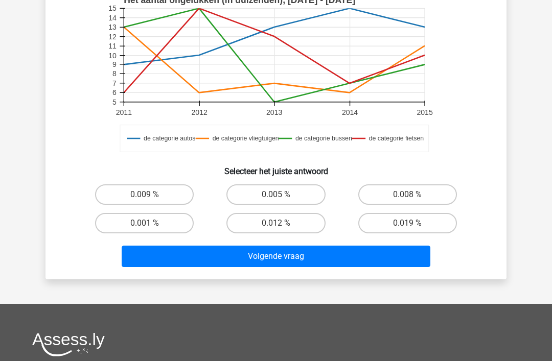
click at [430, 195] on label "0.008 %" at bounding box center [407, 195] width 99 height 20
click at [414, 195] on input "0.008 %" at bounding box center [410, 198] width 7 height 7
radio input "true"
click at [402, 261] on button "Volgende vraag" at bounding box center [276, 256] width 309 height 21
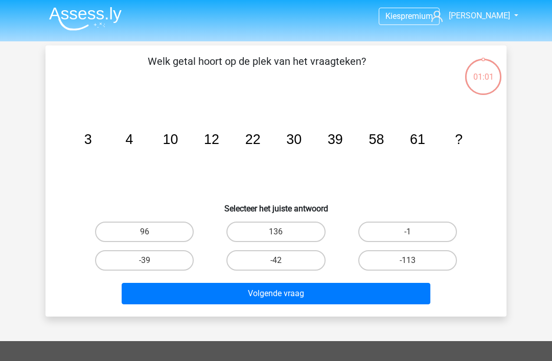
scroll to position [3, 0]
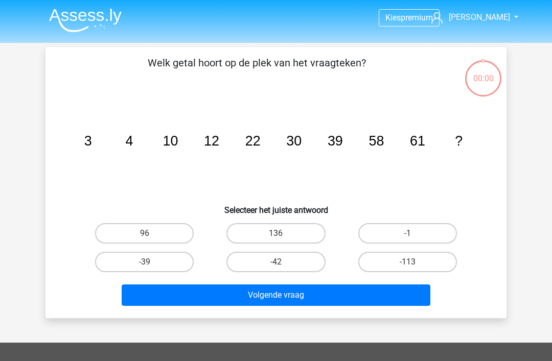
scroll to position [35, 0]
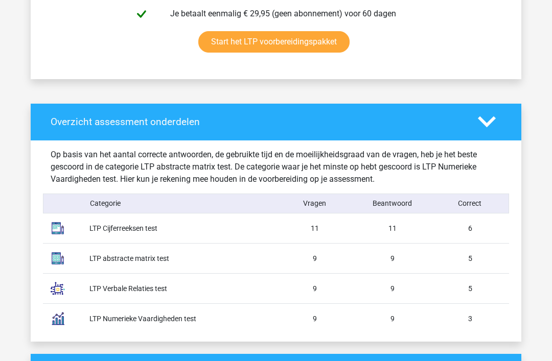
scroll to position [770, 0]
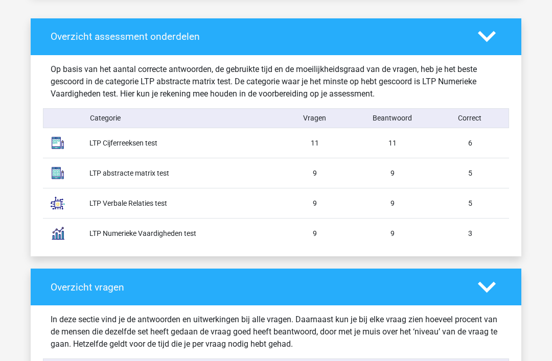
click at [466, 149] on div "LTP Cijferreeksen test 11 11 6" at bounding box center [276, 144] width 466 height 30
click at [469, 177] on div "5" at bounding box center [470, 174] width 78 height 11
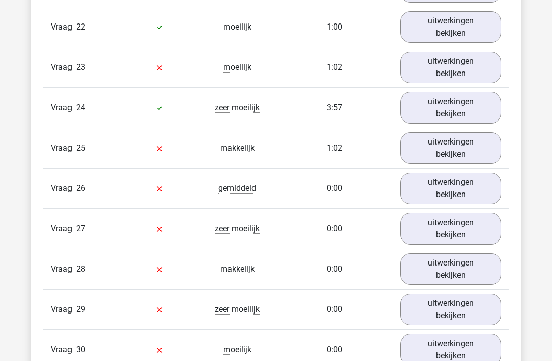
scroll to position [2034, 0]
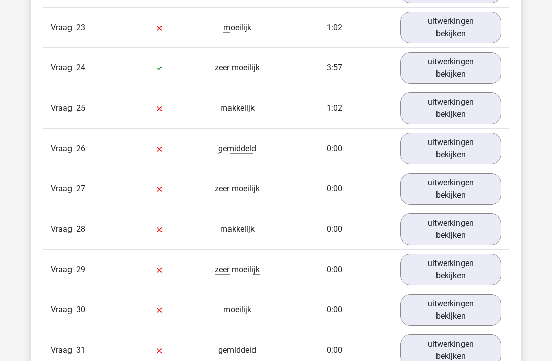
click at [470, 70] on link "uitwerkingen bekijken" at bounding box center [450, 68] width 101 height 32
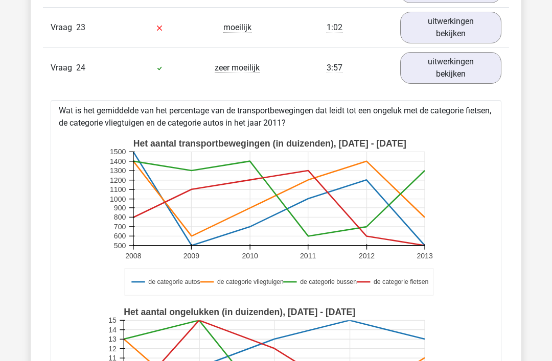
click at [476, 67] on link "uitwerkingen bekijken" at bounding box center [450, 68] width 101 height 32
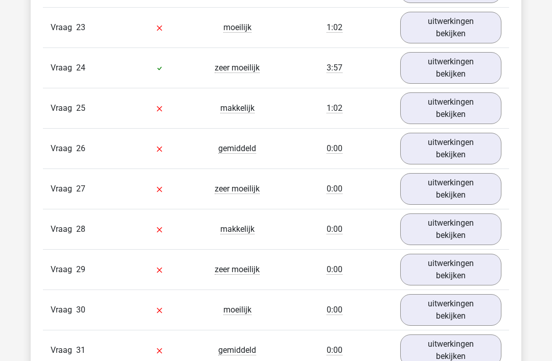
click at [470, 111] on link "uitwerkingen bekijken" at bounding box center [450, 109] width 101 height 32
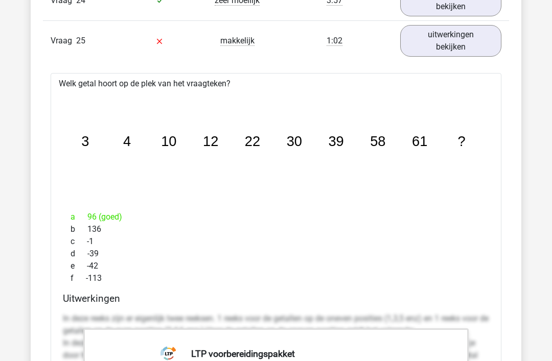
scroll to position [2073, 0]
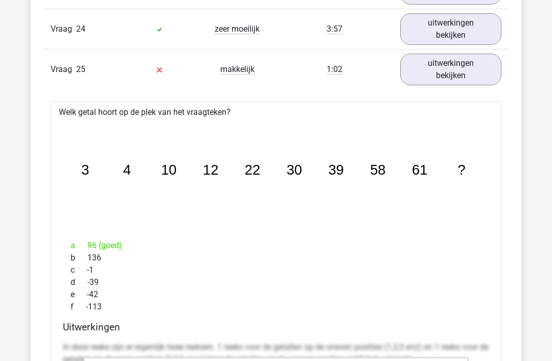
click at [474, 73] on link "uitwerkingen bekijken" at bounding box center [450, 70] width 101 height 32
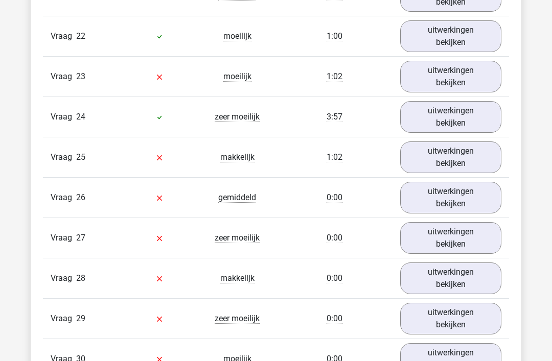
scroll to position [1985, 0]
click at [460, 164] on link "uitwerkingen bekijken" at bounding box center [450, 158] width 101 height 32
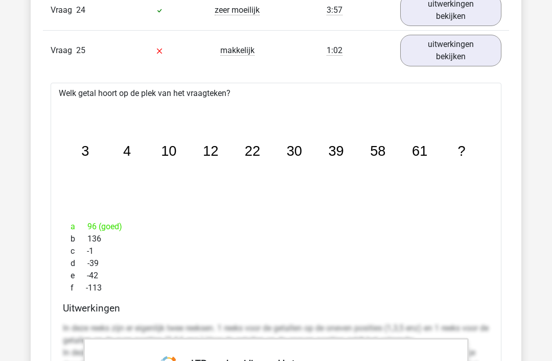
click at [477, 56] on link "uitwerkingen bekijken" at bounding box center [450, 51] width 101 height 32
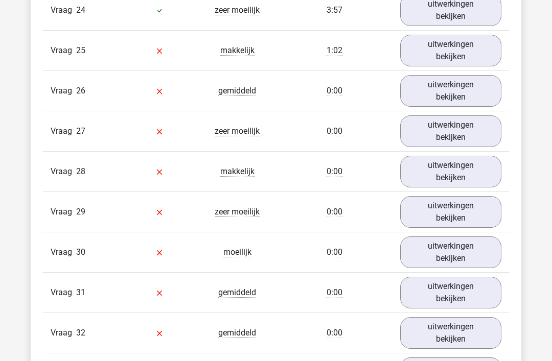
click at [486, 96] on link "uitwerkingen bekijken" at bounding box center [450, 91] width 101 height 32
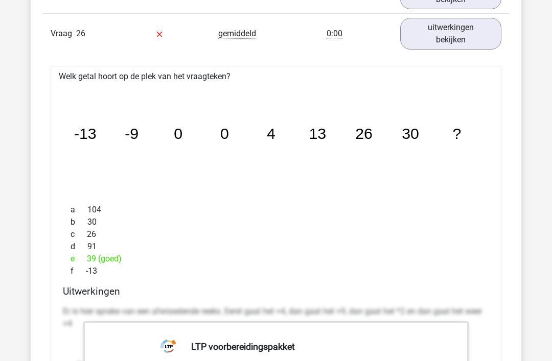
scroll to position [2173, 0]
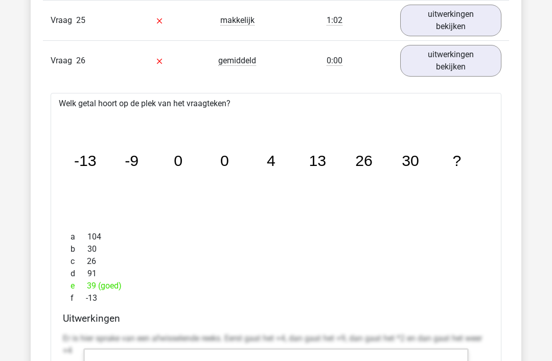
click at [480, 71] on link "uitwerkingen bekijken" at bounding box center [450, 62] width 101 height 32
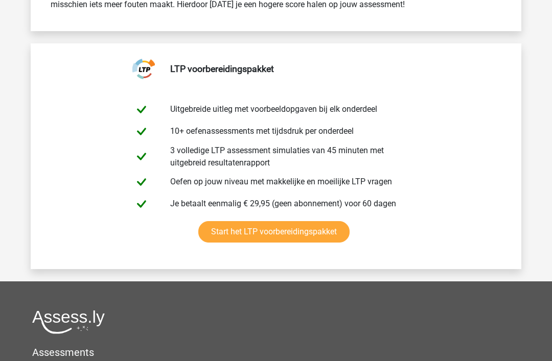
scroll to position [3167, 0]
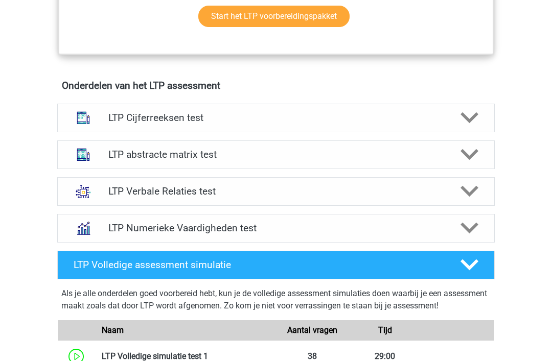
scroll to position [513, 0]
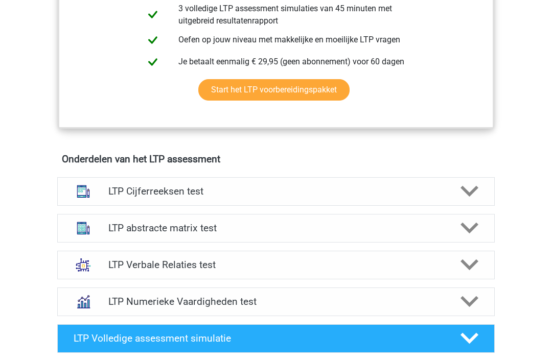
click at [459, 228] on div at bounding box center [468, 229] width 35 height 18
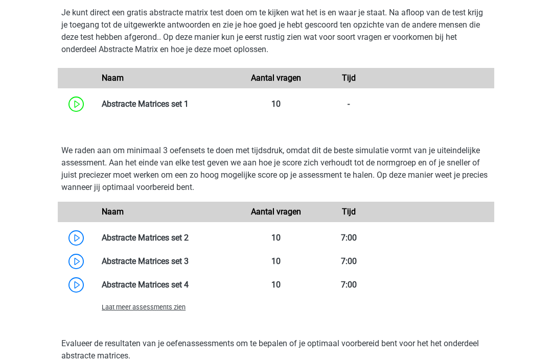
click at [492, 222] on div "Naam Aantal vragen Tijd" at bounding box center [276, 212] width 437 height 20
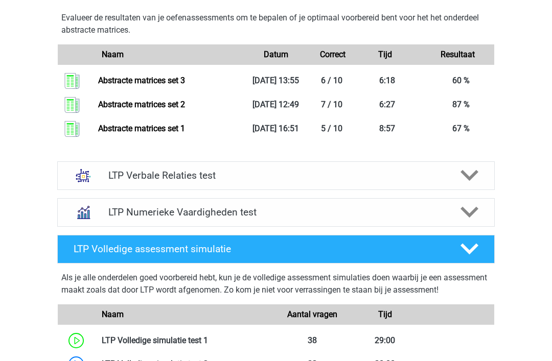
scroll to position [1270, 0]
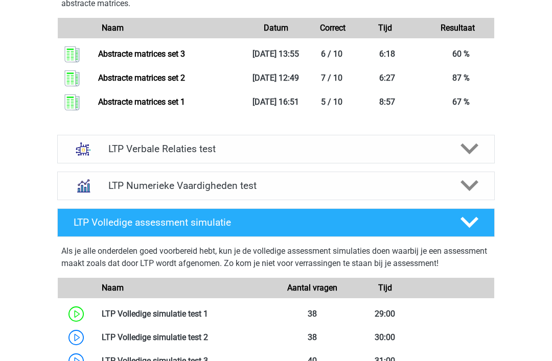
click at [462, 195] on icon at bounding box center [470, 186] width 18 height 18
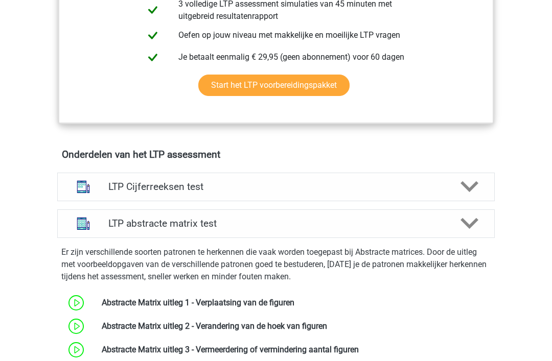
scroll to position [540, 0]
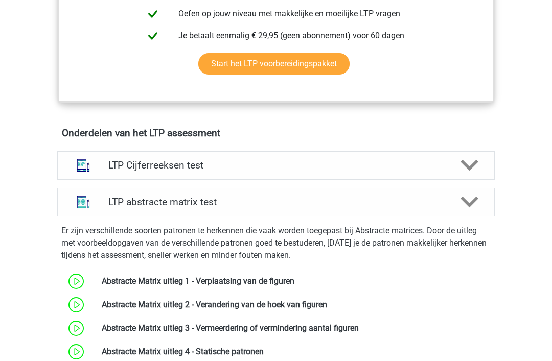
click at [453, 175] on div "LTP Cijferreeksen test" at bounding box center [276, 165] width 438 height 29
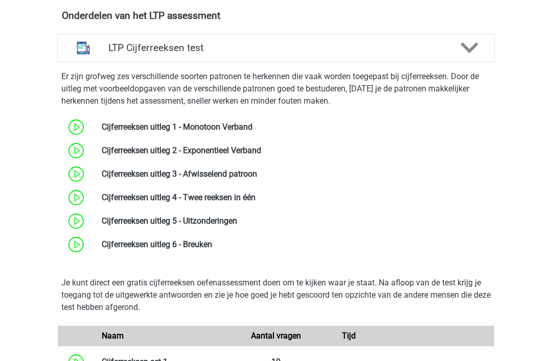
scroll to position [657, 0]
click at [212, 249] on link at bounding box center [212, 245] width 0 height 10
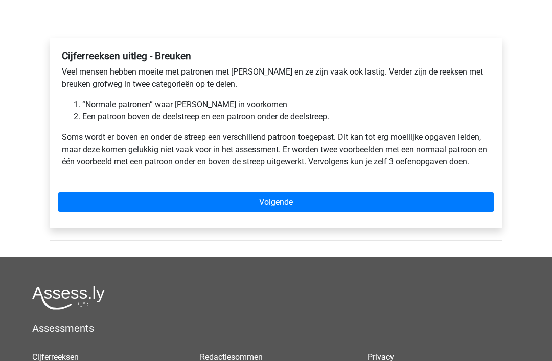
scroll to position [170, 0]
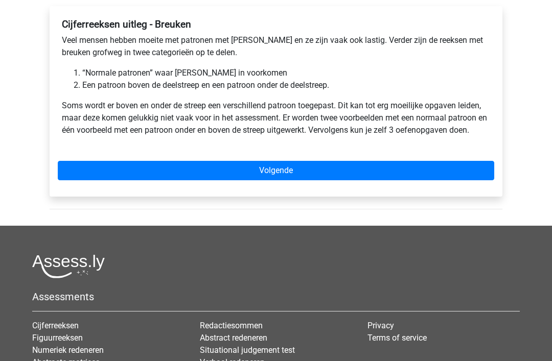
click at [329, 163] on link "Volgende" at bounding box center [276, 170] width 437 height 19
